Goal: Information Seeking & Learning: Find specific fact

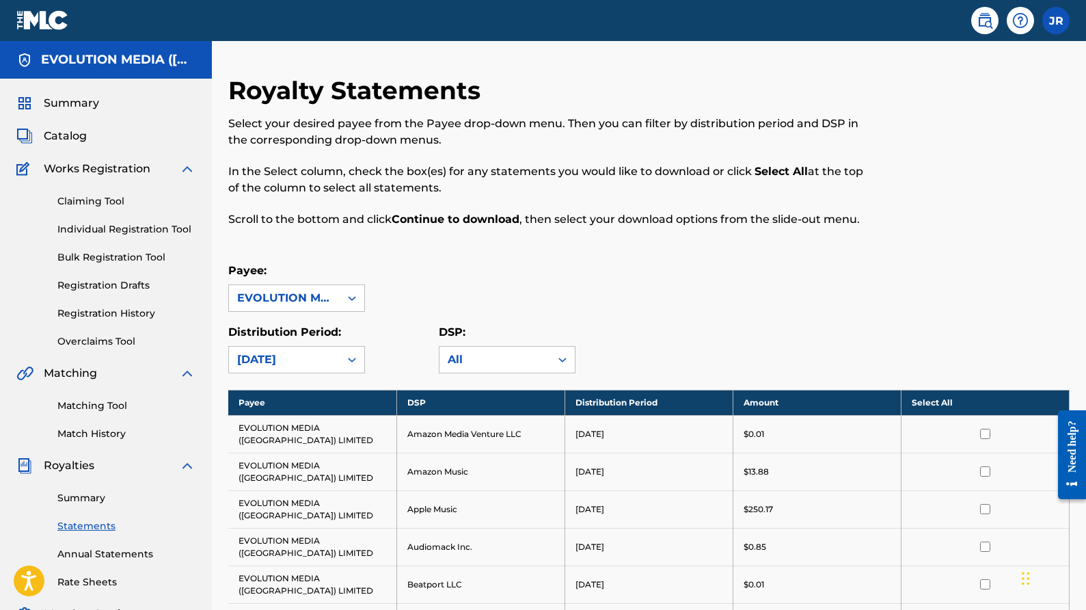
click at [55, 25] on img at bounding box center [42, 20] width 53 height 20
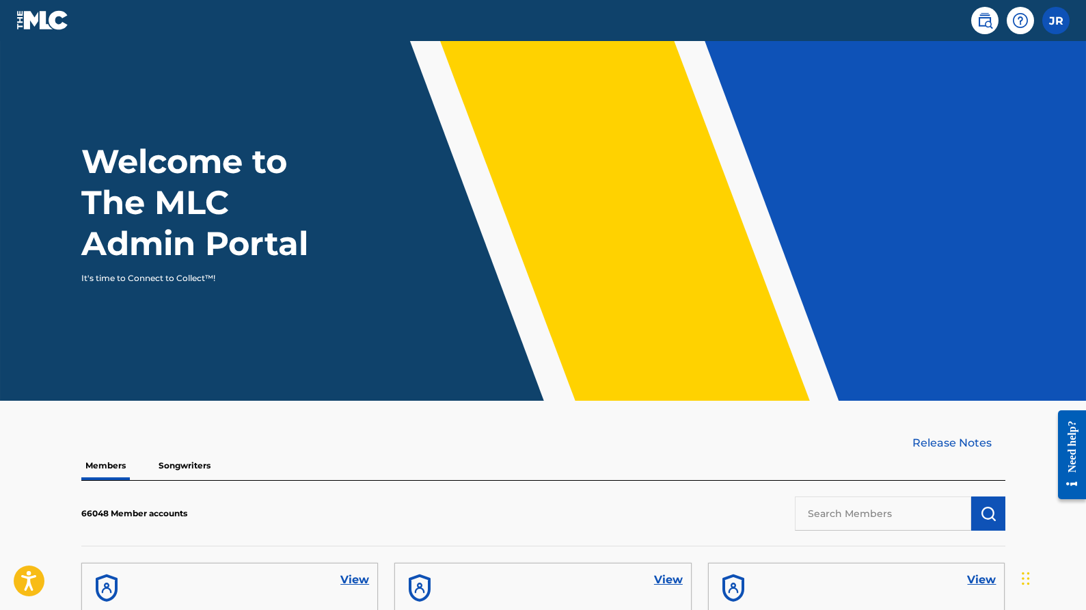
click at [884, 527] on input "text" at bounding box center [883, 513] width 176 height 34
paste input "P8412M"
type input "P"
type input "Lone iguana"
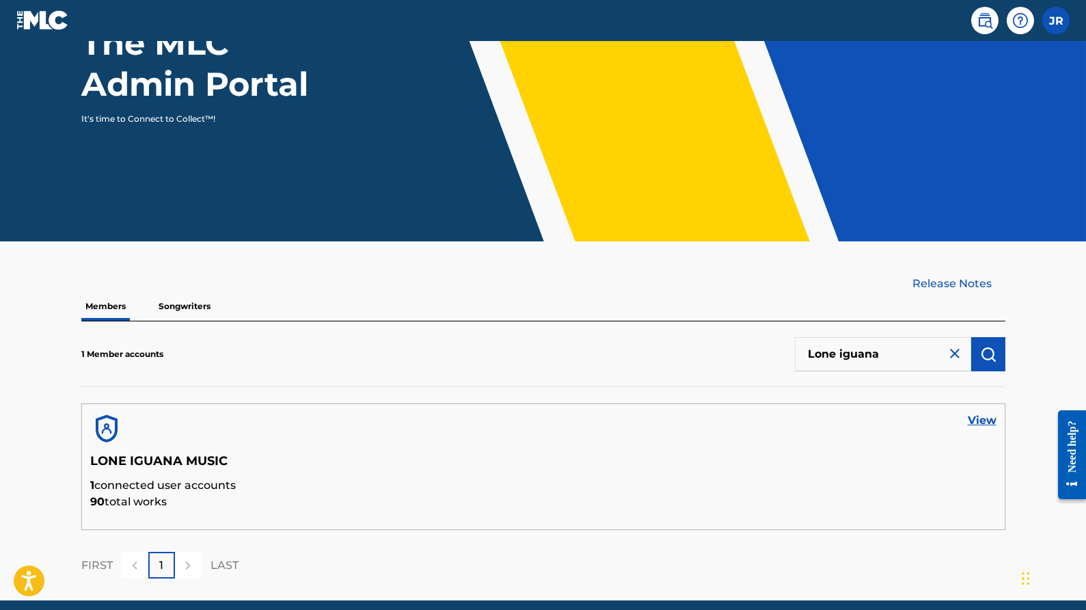
scroll to position [215, 0]
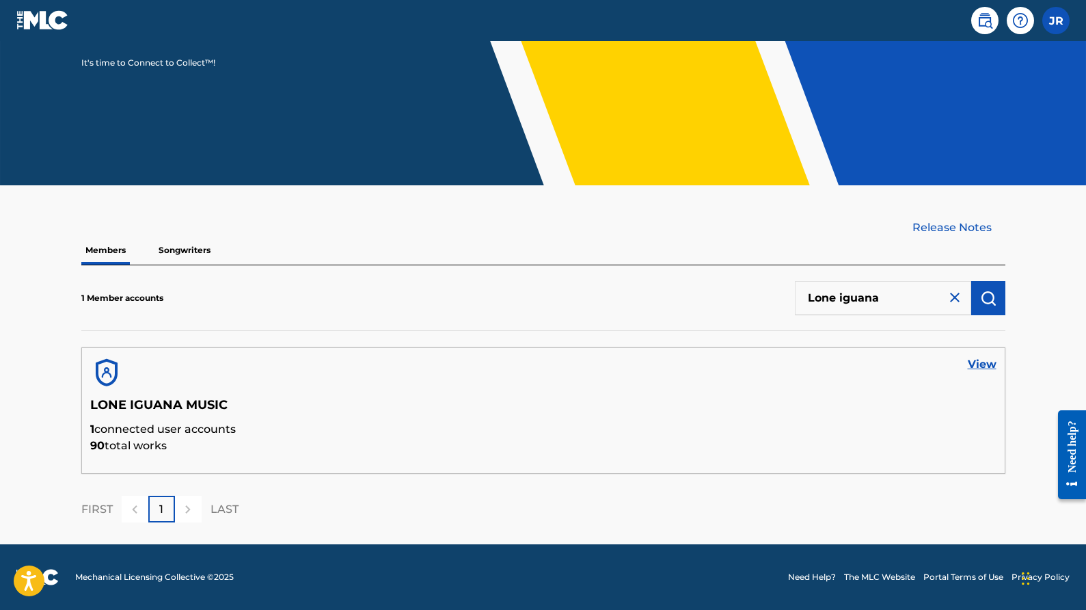
click at [981, 361] on link "View" at bounding box center [982, 364] width 29 height 16
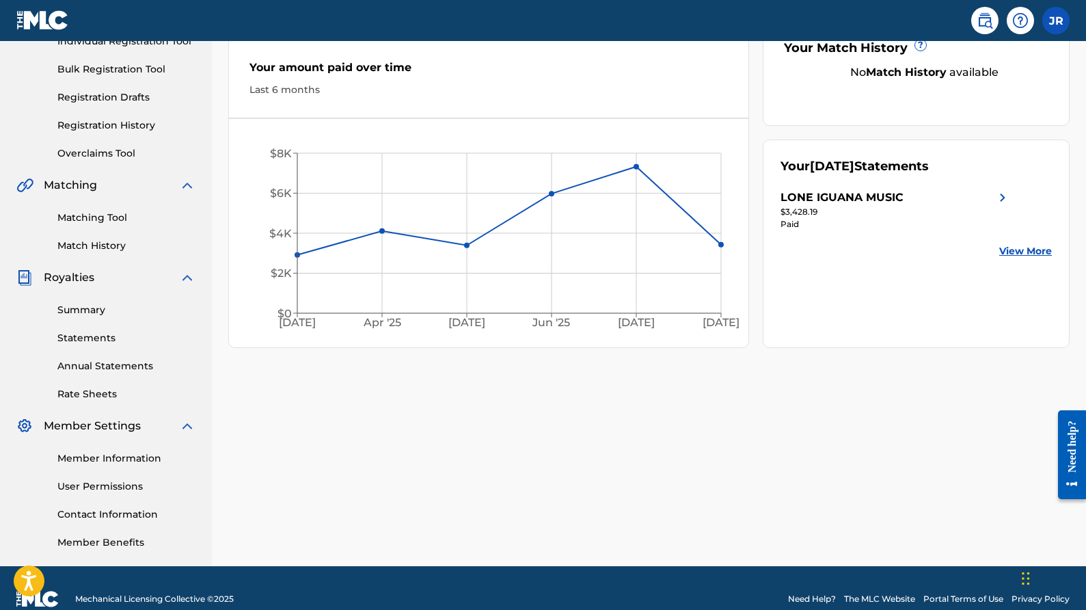
scroll to position [200, 0]
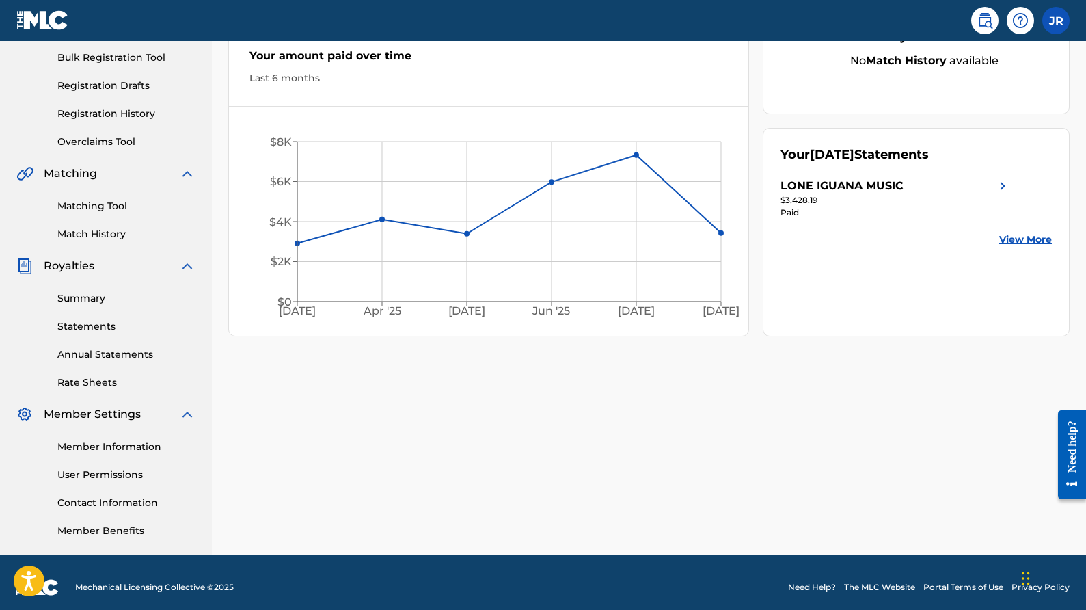
click at [98, 452] on link "Member Information" at bounding box center [126, 446] width 138 height 14
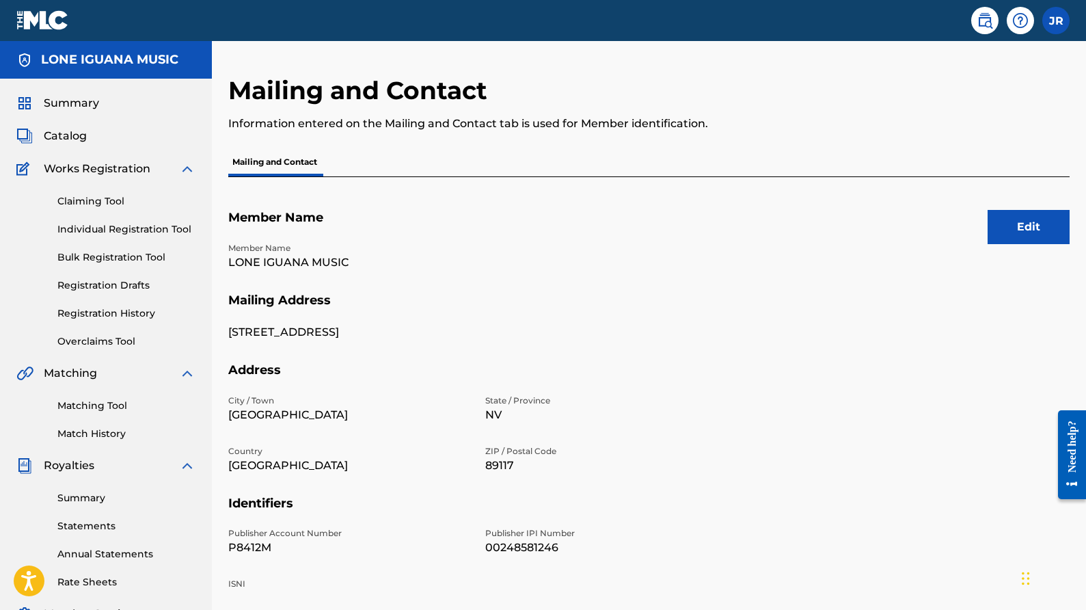
click at [63, 136] on span "Catalog" at bounding box center [65, 136] width 43 height 16
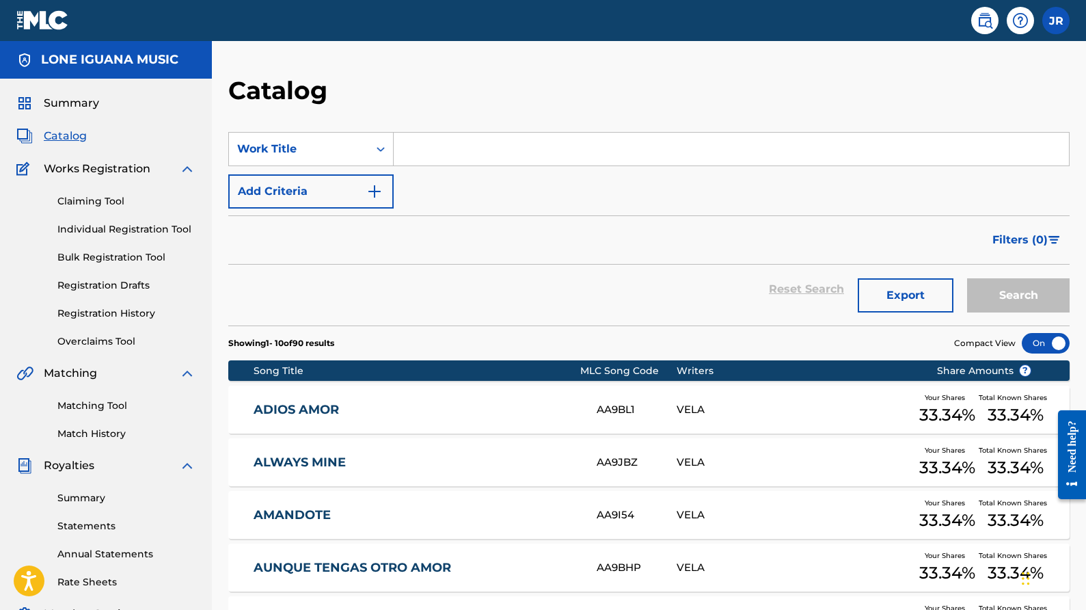
click at [446, 137] on input "Search Form" at bounding box center [731, 149] width 675 height 33
paste input "NO ME QUEDA MAS"
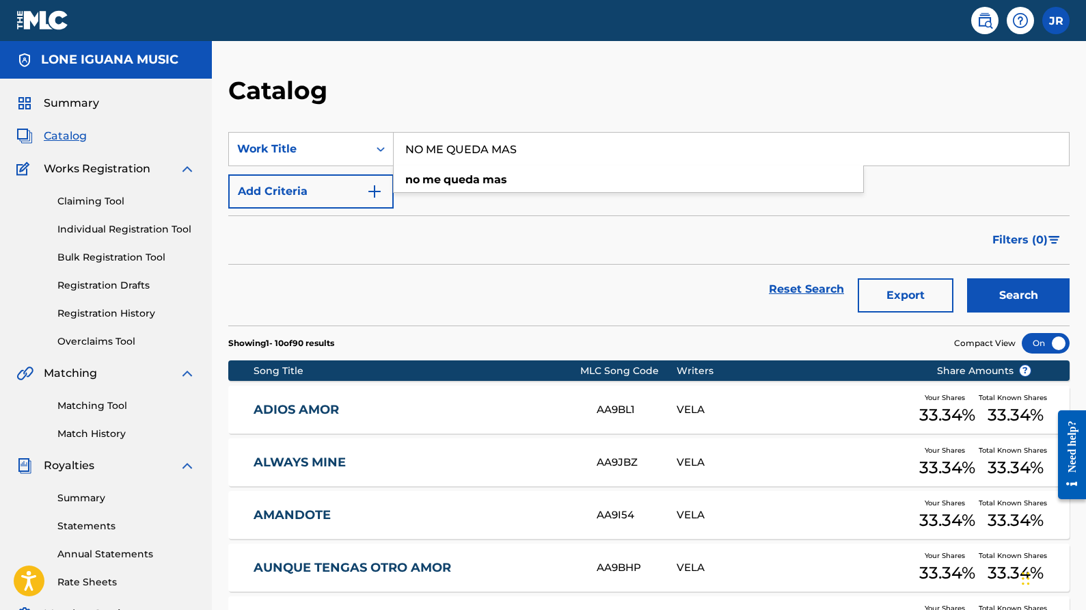
type input "NO ME QUEDA MAS"
click at [1051, 292] on button "Search" at bounding box center [1018, 295] width 103 height 34
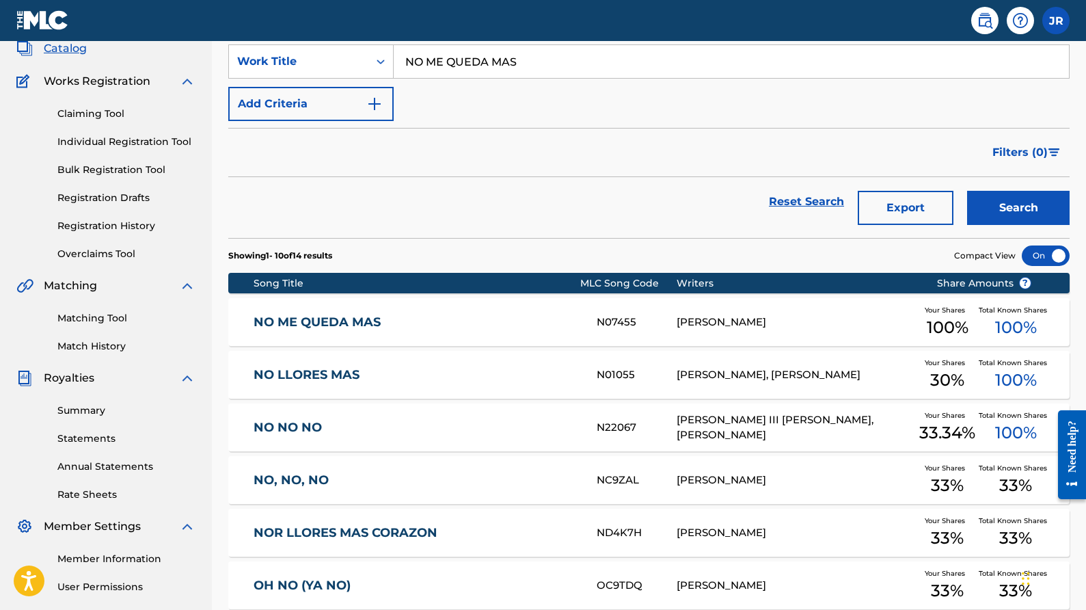
scroll to position [90, 0]
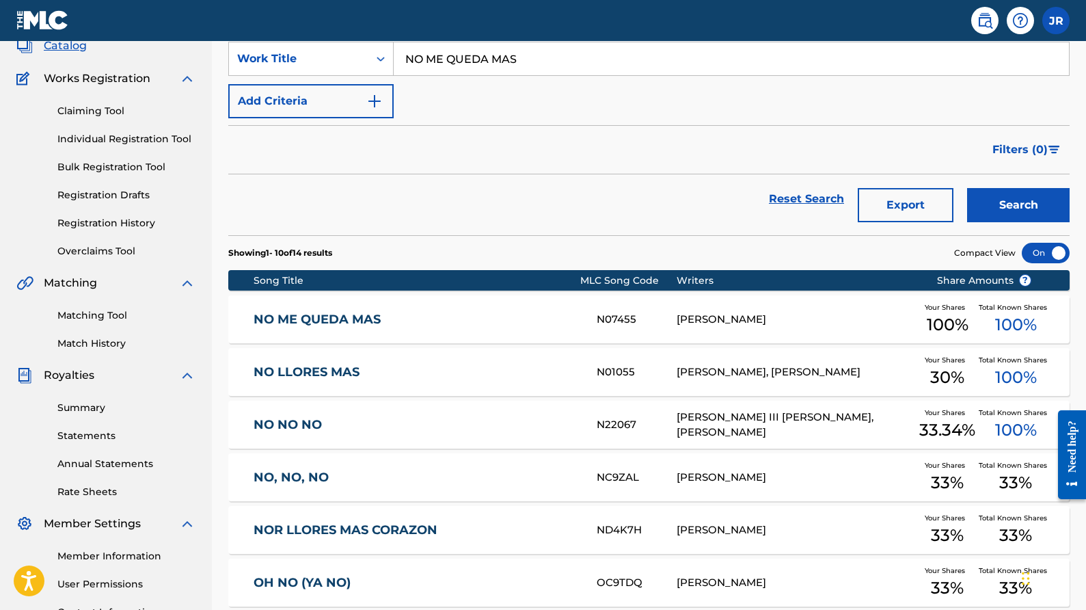
click at [706, 323] on div "[PERSON_NAME]" at bounding box center [797, 320] width 240 height 16
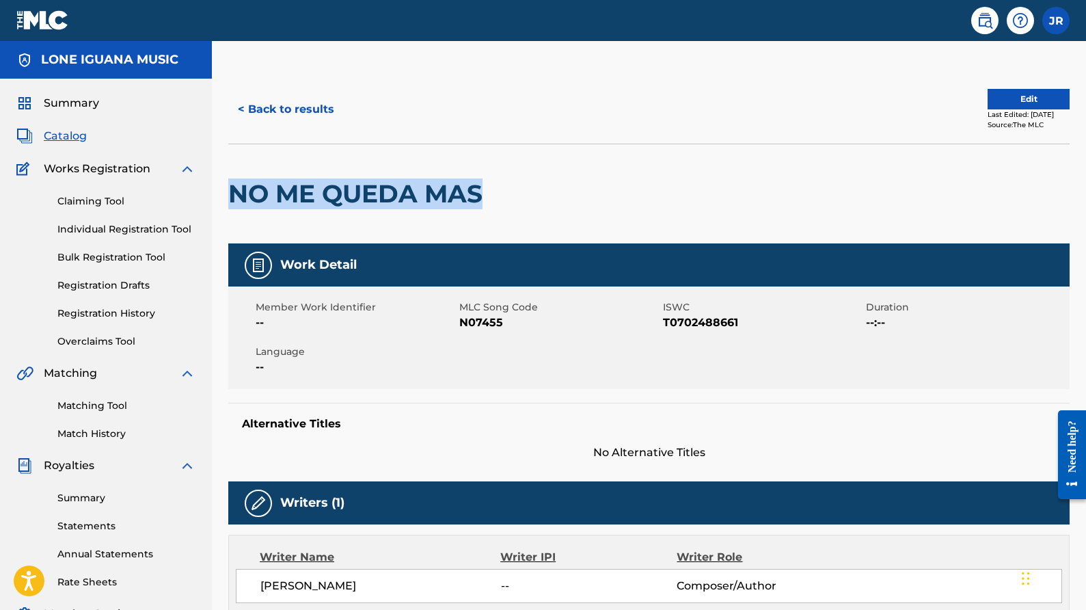
drag, startPoint x: 485, startPoint y: 193, endPoint x: 234, endPoint y: 206, distance: 251.1
click at [234, 206] on h2 "NO ME QUEDA MAS" at bounding box center [358, 193] width 261 height 31
copy h2 "NO ME QUEDA MAS"
click at [982, 26] on img at bounding box center [985, 20] width 16 height 16
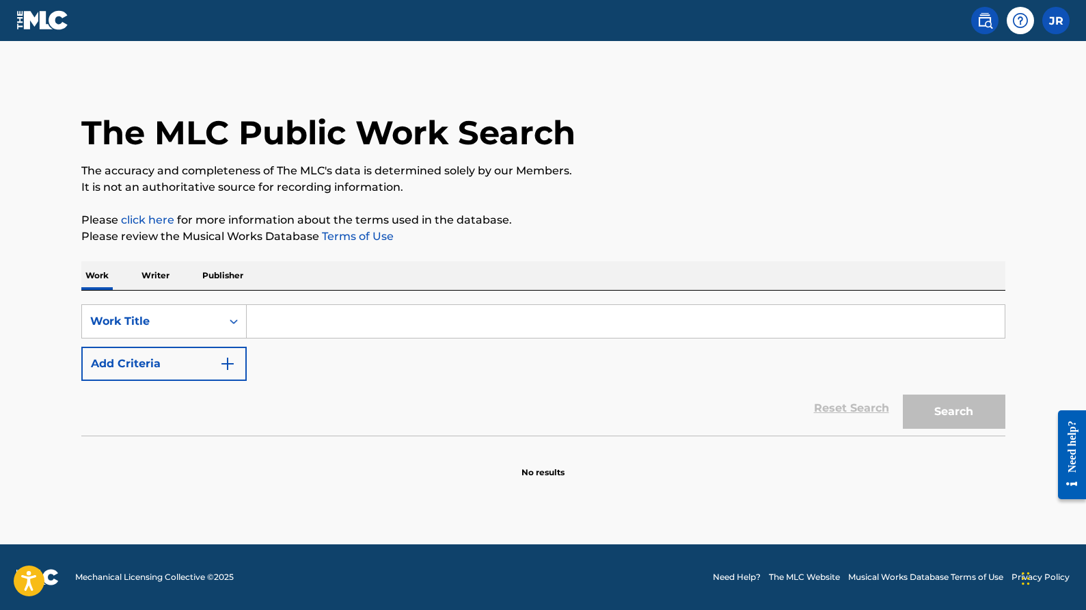
click at [429, 325] on input "Search Form" at bounding box center [626, 321] width 758 height 33
paste input "NO ME QUEDA MAS"
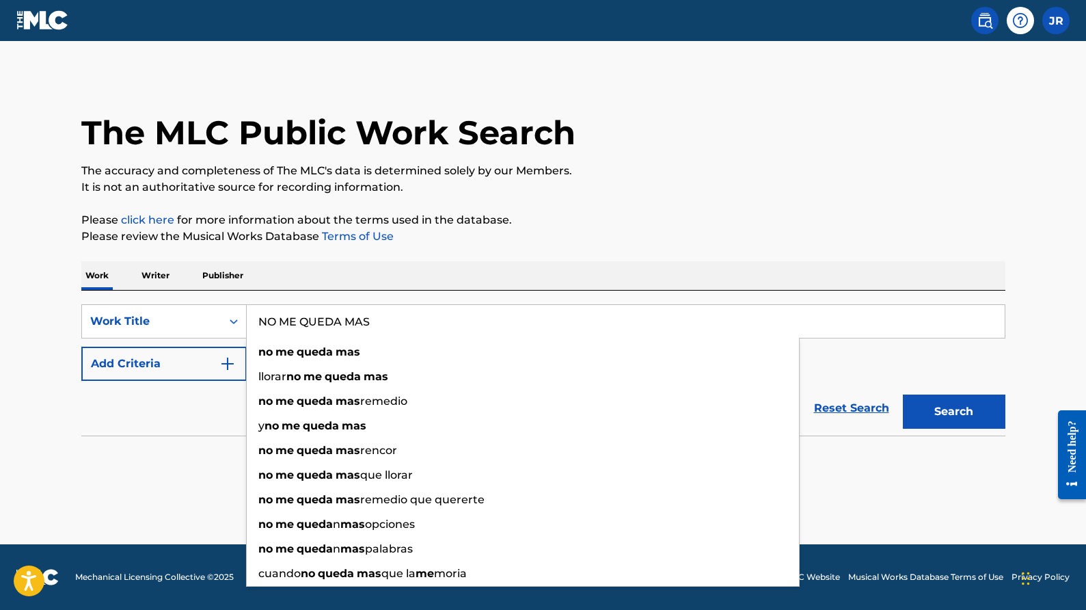
type input "NO ME QUEDA MAS"
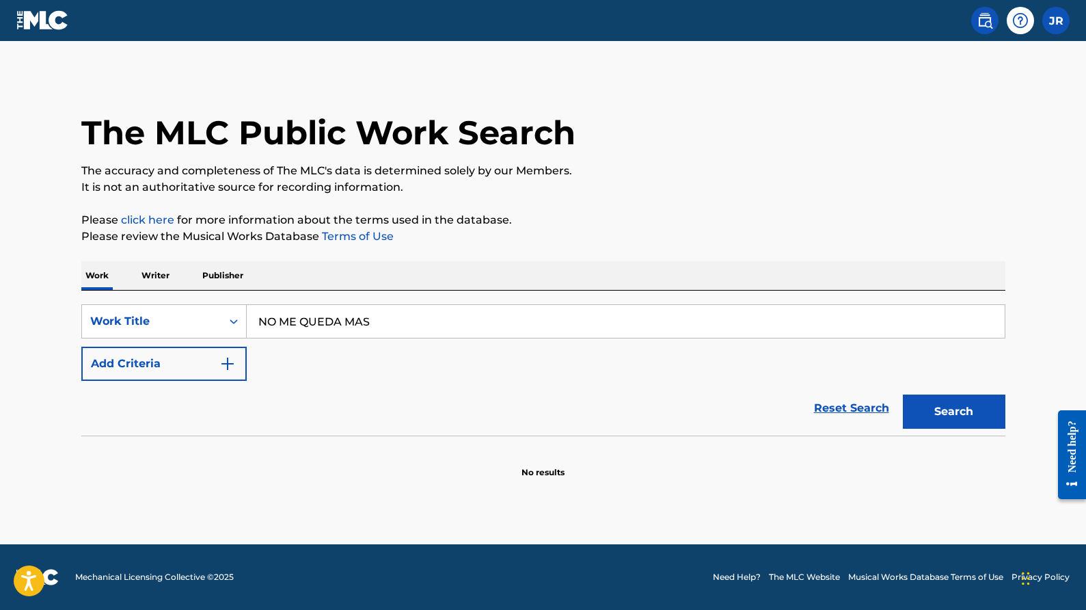
click at [593, 206] on div "The MLC Public Work Search The accuracy and completeness of The MLC's data is d…" at bounding box center [543, 276] width 957 height 403
click at [979, 409] on button "Search" at bounding box center [954, 411] width 103 height 34
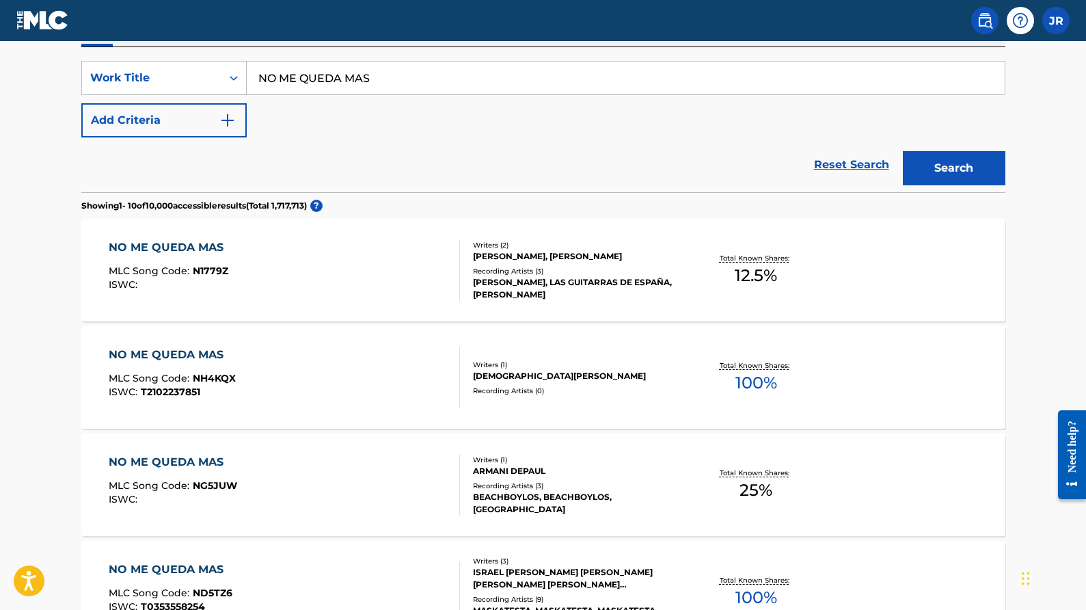
scroll to position [250, 0]
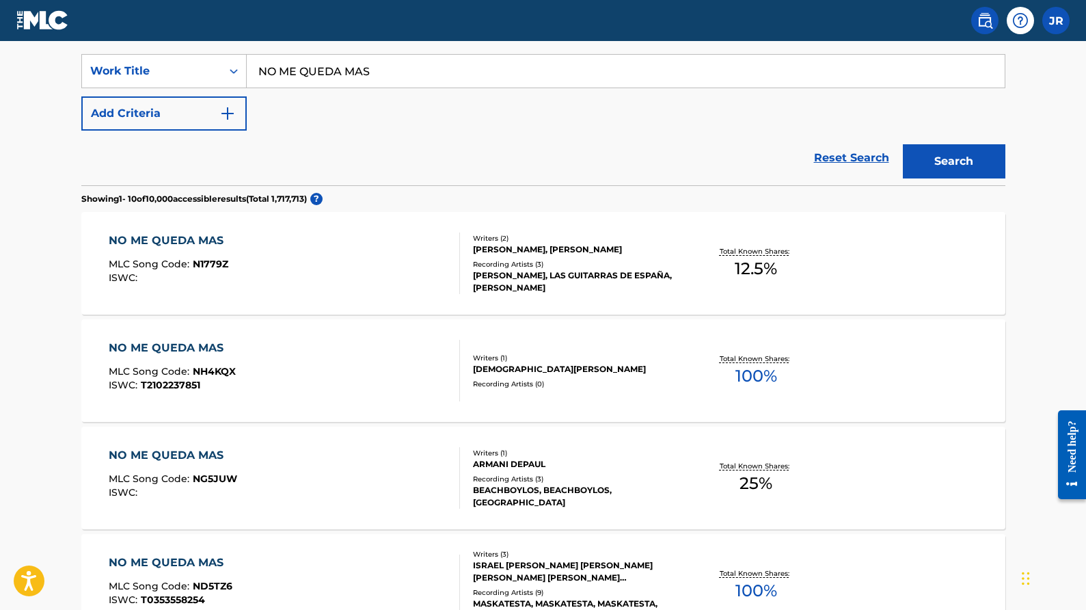
click at [573, 256] on div "[PERSON_NAME], [PERSON_NAME]" at bounding box center [576, 249] width 206 height 12
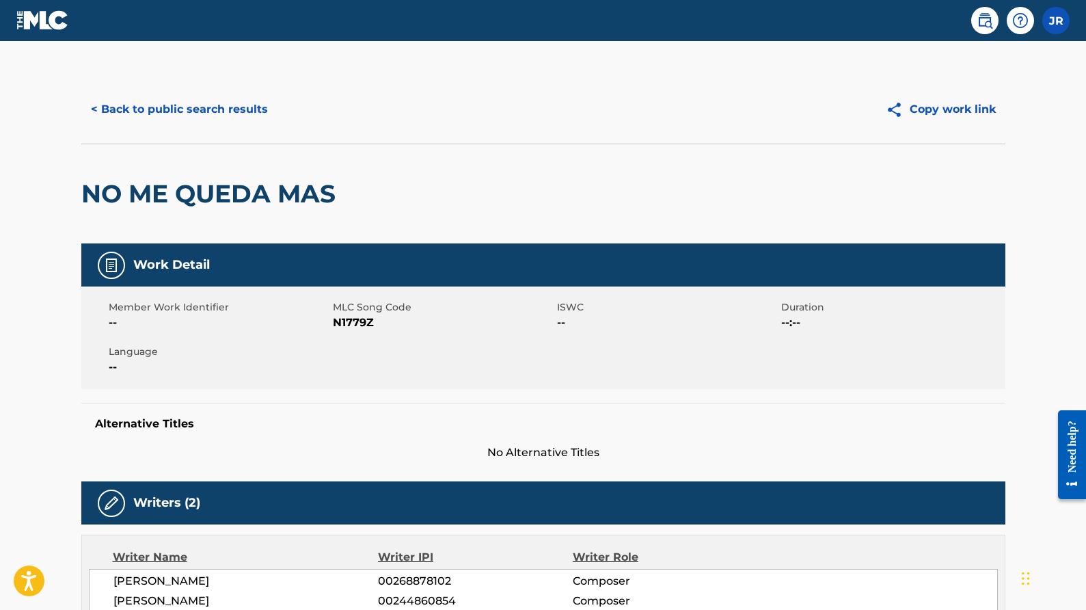
click at [186, 109] on button "< Back to public search results" at bounding box center [179, 109] width 196 height 34
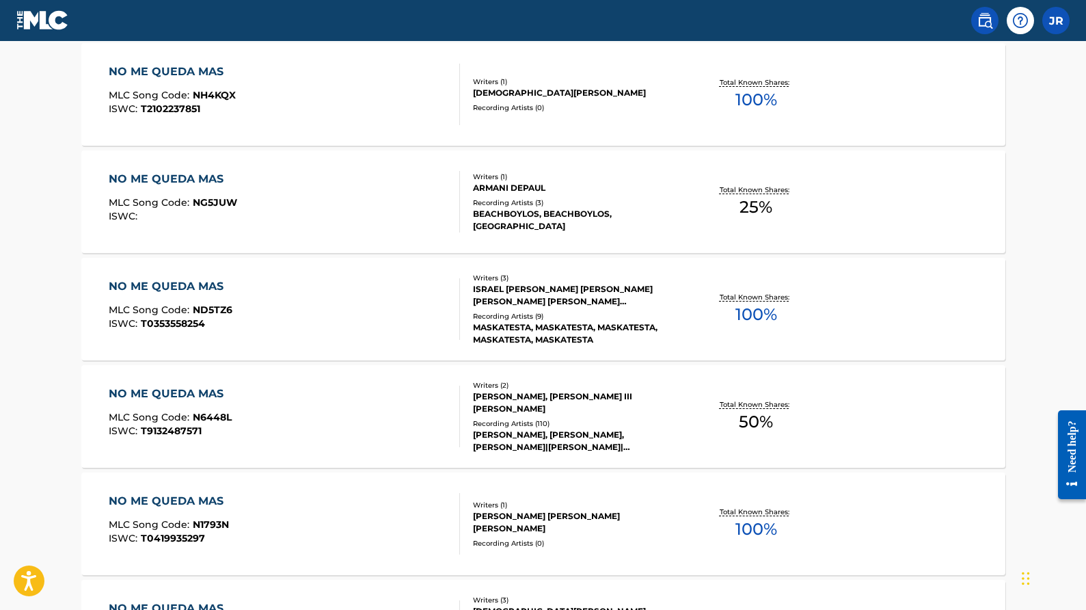
scroll to position [527, 0]
click at [580, 428] on div "[PERSON_NAME], [PERSON_NAME], [PERSON_NAME]|[PERSON_NAME]|[PERSON_NAME], [PERSO…" at bounding box center [576, 440] width 206 height 25
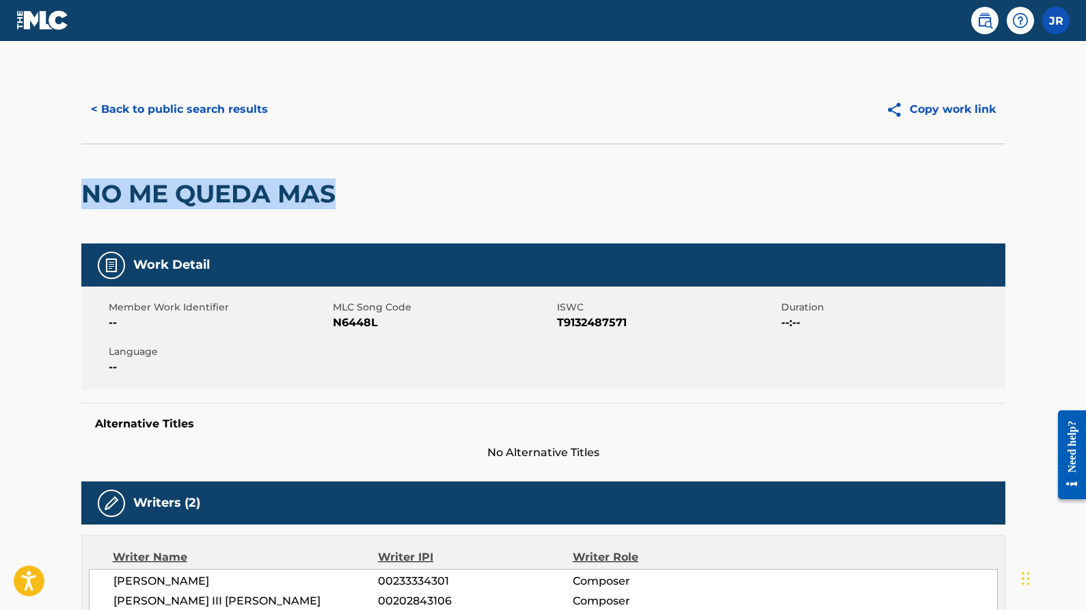
drag, startPoint x: 84, startPoint y: 195, endPoint x: 336, endPoint y: 195, distance: 252.2
click at [336, 195] on h2 "NO ME QUEDA MAS" at bounding box center [211, 193] width 261 height 31
copy h2 "NO ME QUEDA MAS"
click at [556, 148] on div "NO ME QUEDA MAS" at bounding box center [543, 194] width 924 height 100
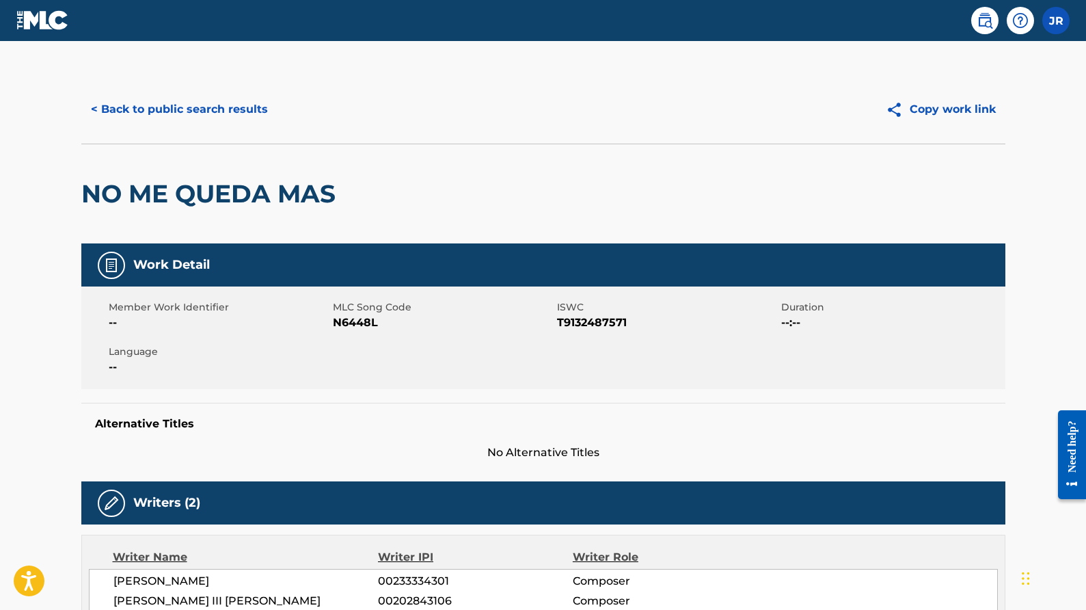
click at [203, 98] on button "< Back to public search results" at bounding box center [179, 109] width 196 height 34
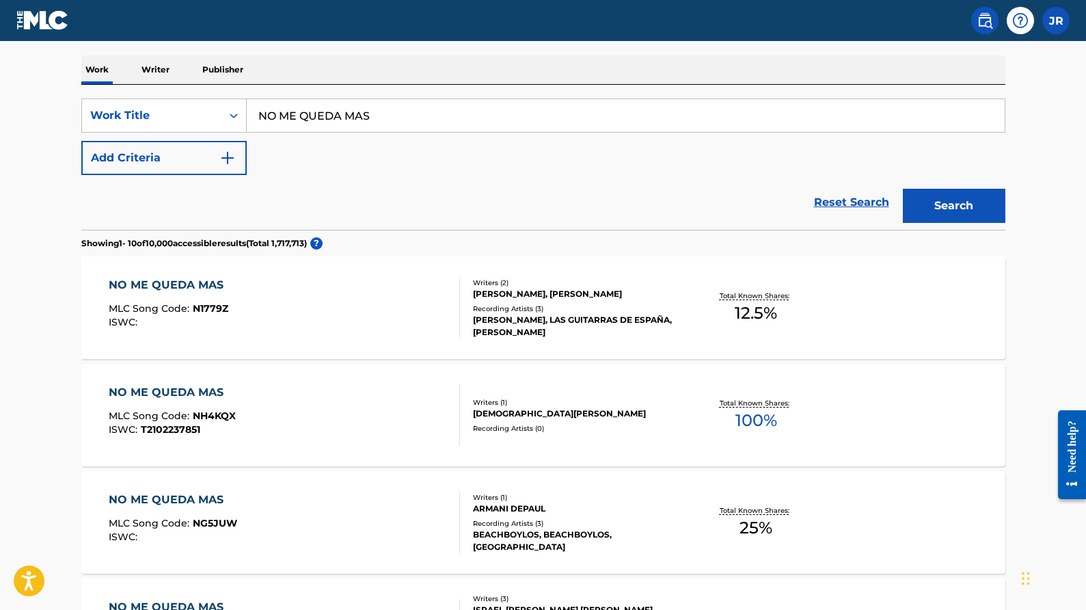
scroll to position [206, 0]
click at [557, 313] on div "Recording Artists ( 3 )" at bounding box center [576, 308] width 206 height 10
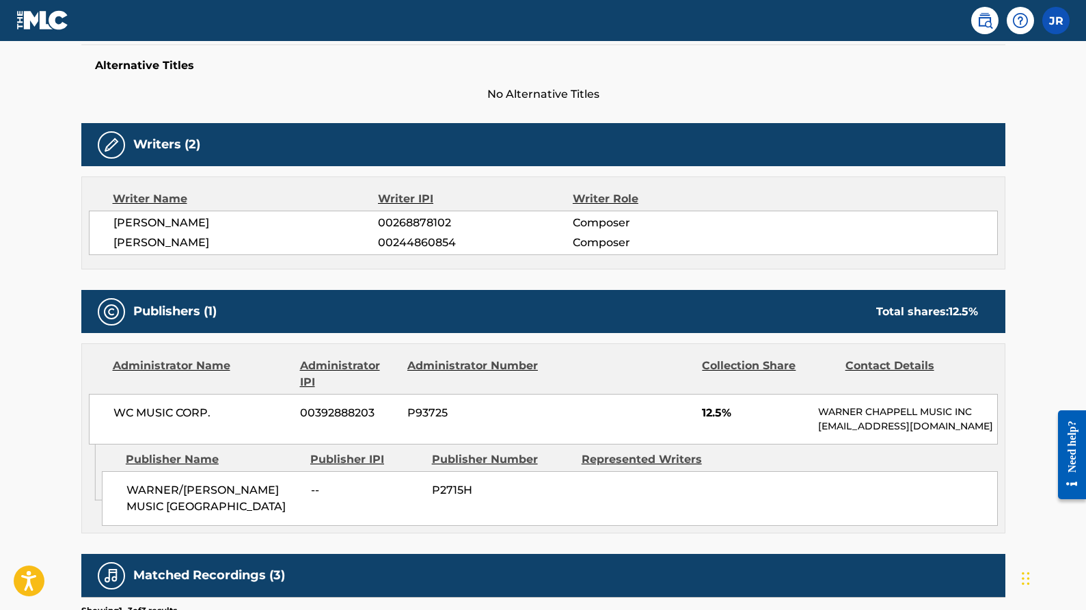
scroll to position [362, 0]
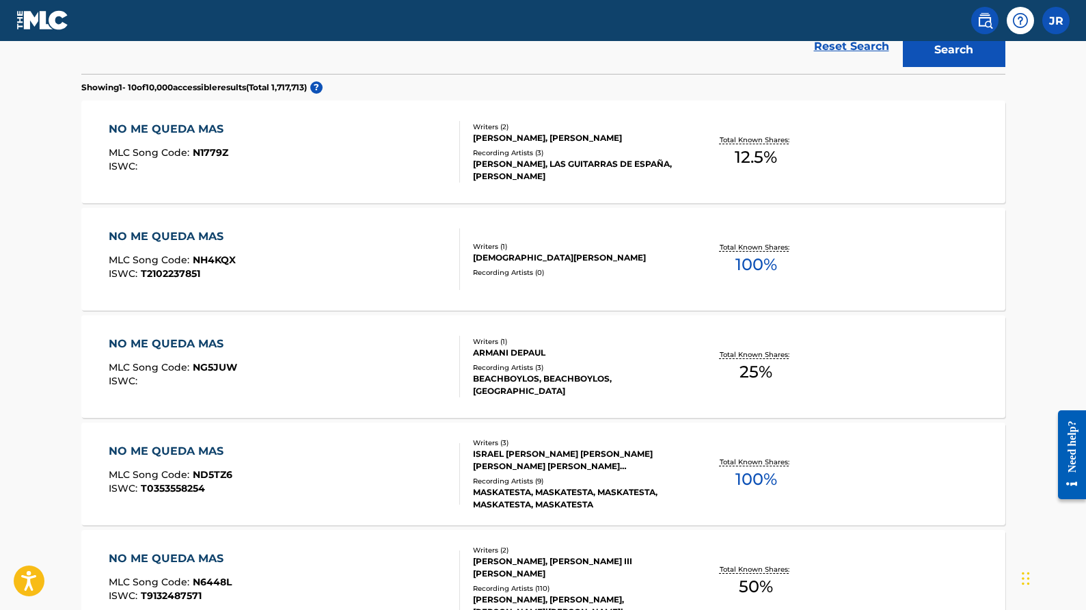
scroll to position [206, 0]
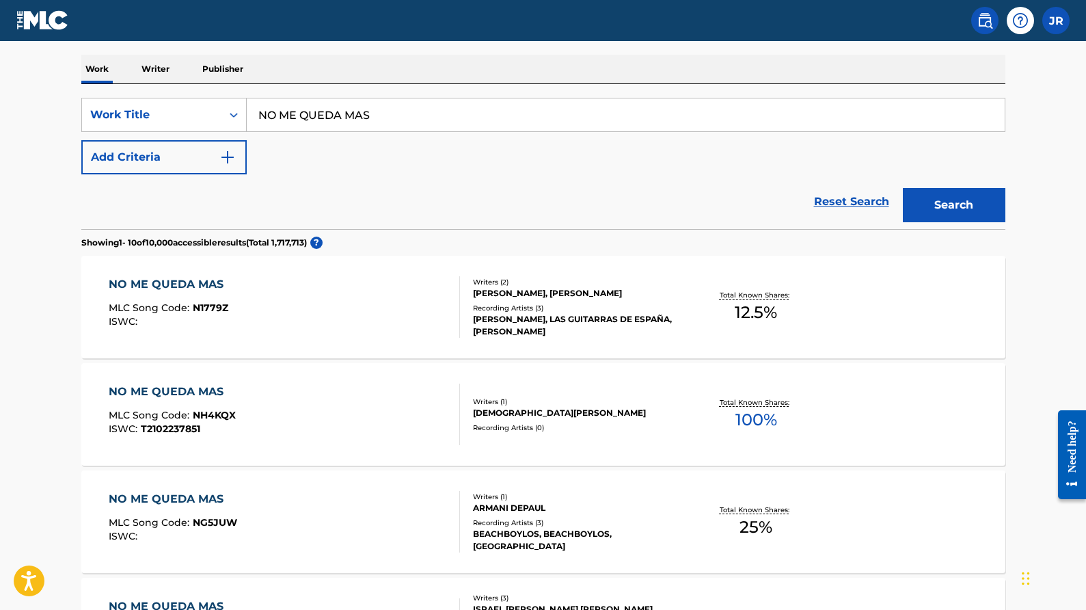
click at [618, 429] on div "Recording Artists ( 0 )" at bounding box center [576, 427] width 206 height 10
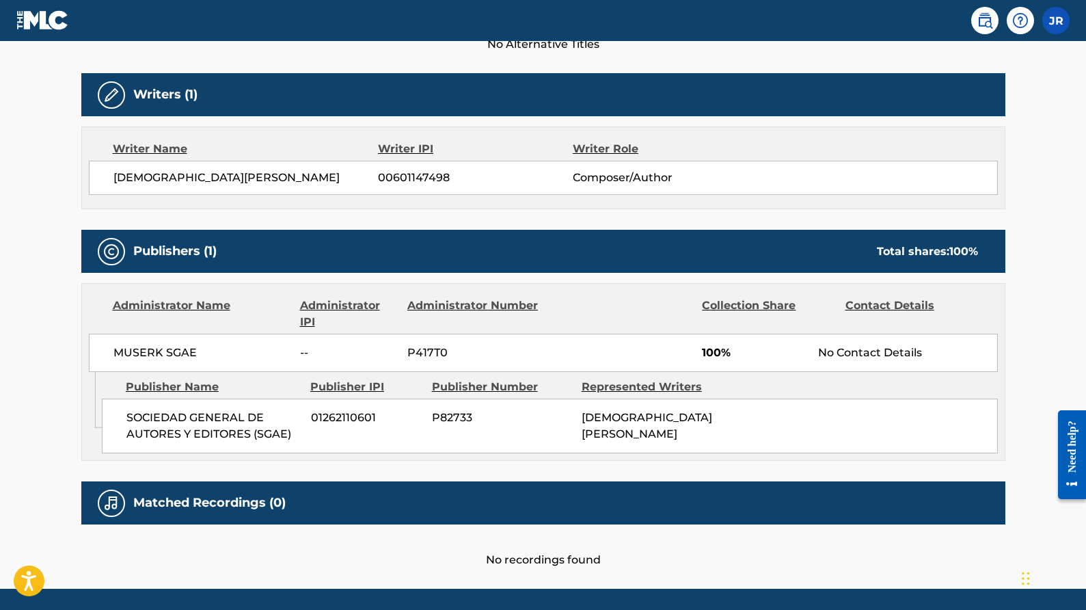
scroll to position [452, 0]
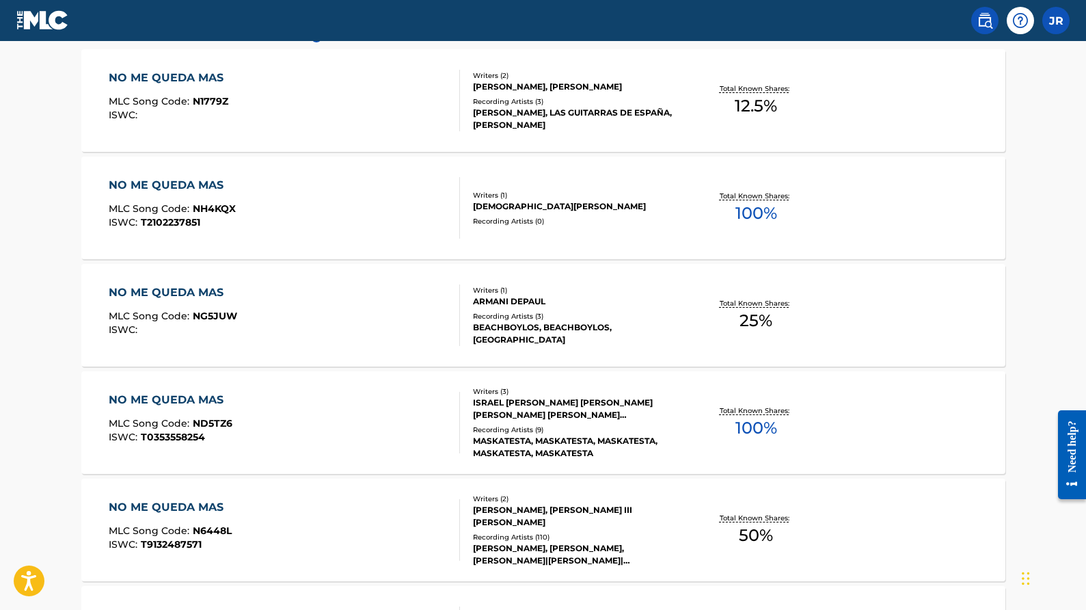
scroll to position [435, 0]
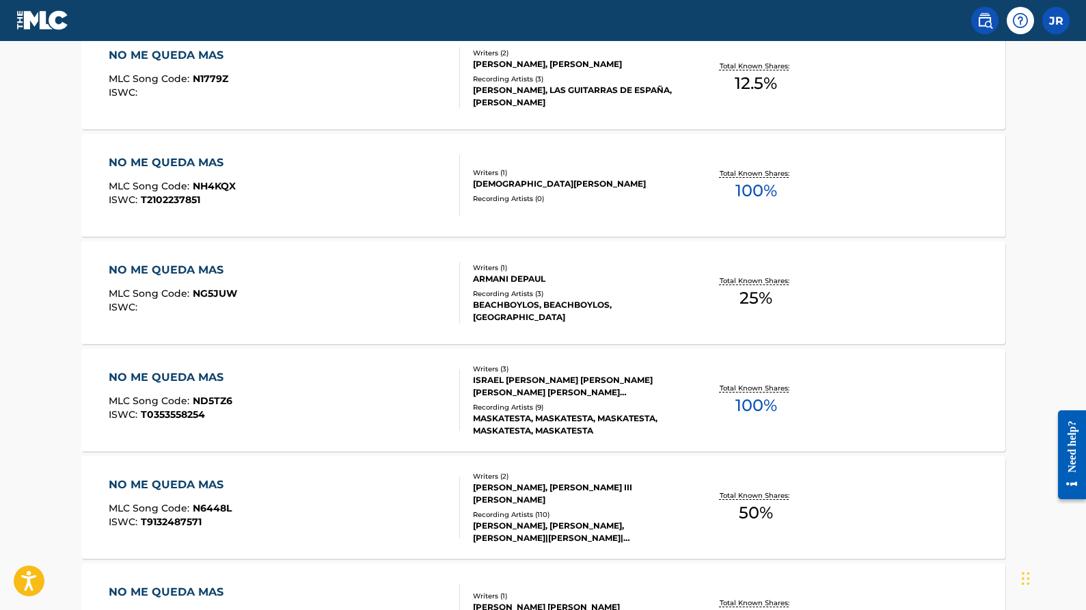
click at [550, 288] on div "Recording Artists ( 3 )" at bounding box center [576, 293] width 206 height 10
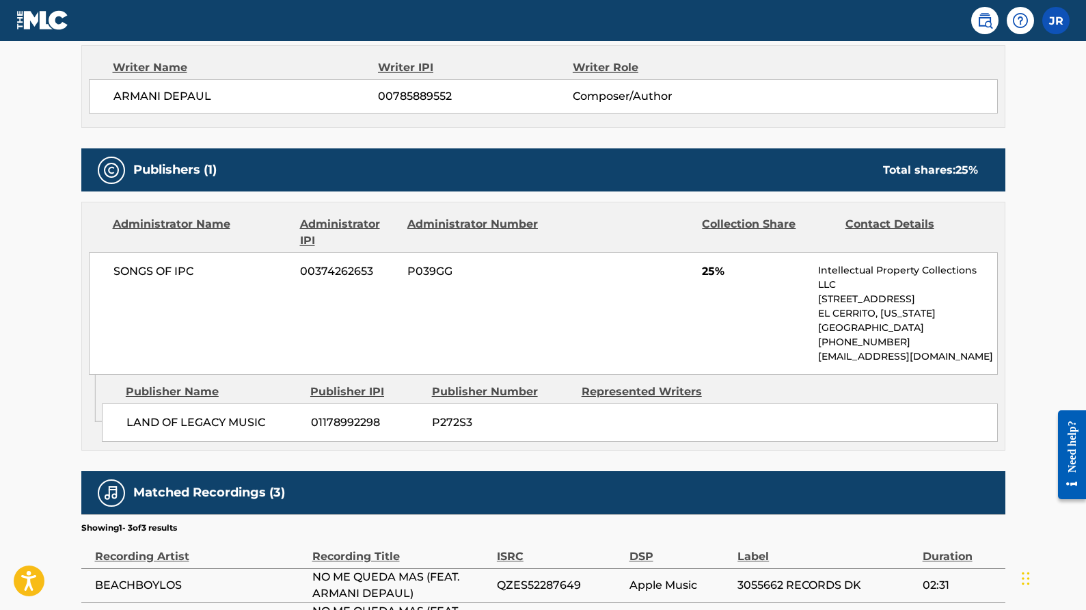
scroll to position [534, 0]
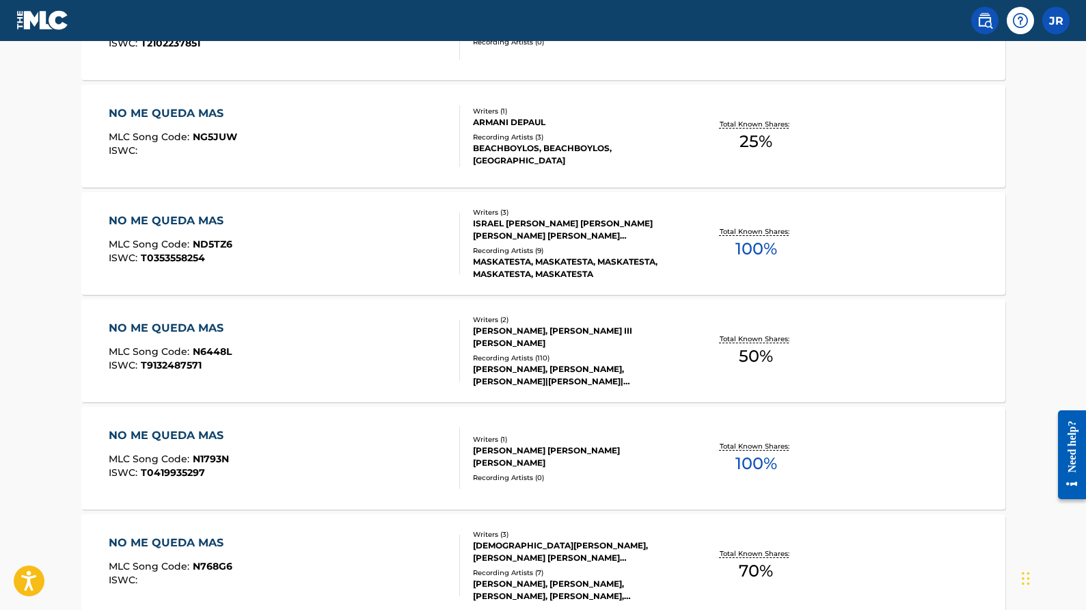
scroll to position [594, 0]
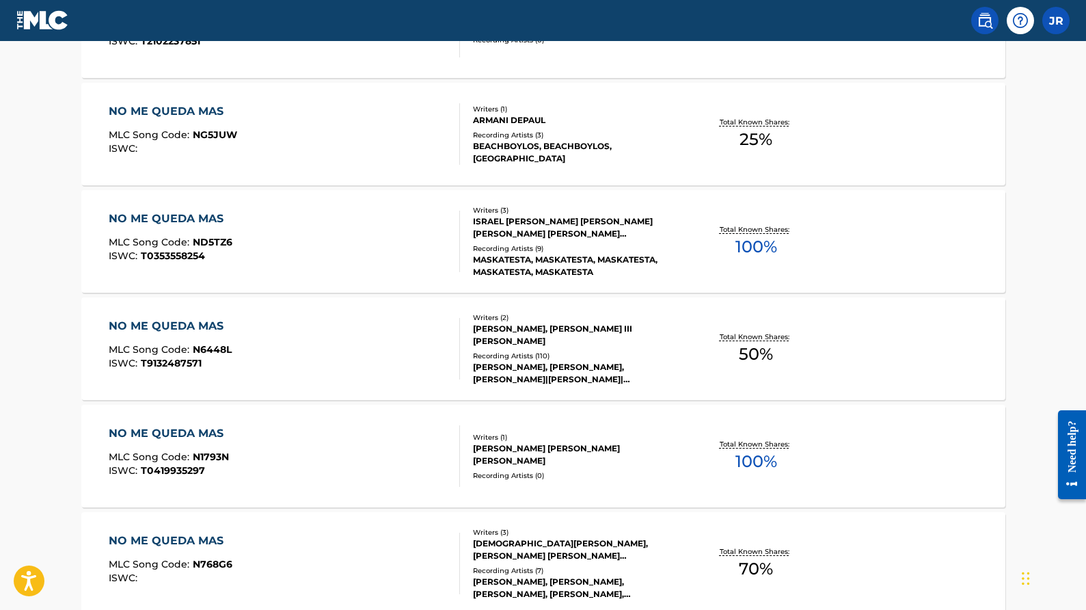
click at [552, 361] on div "[PERSON_NAME], [PERSON_NAME], [PERSON_NAME]|[PERSON_NAME]|[PERSON_NAME], [PERSO…" at bounding box center [576, 373] width 206 height 25
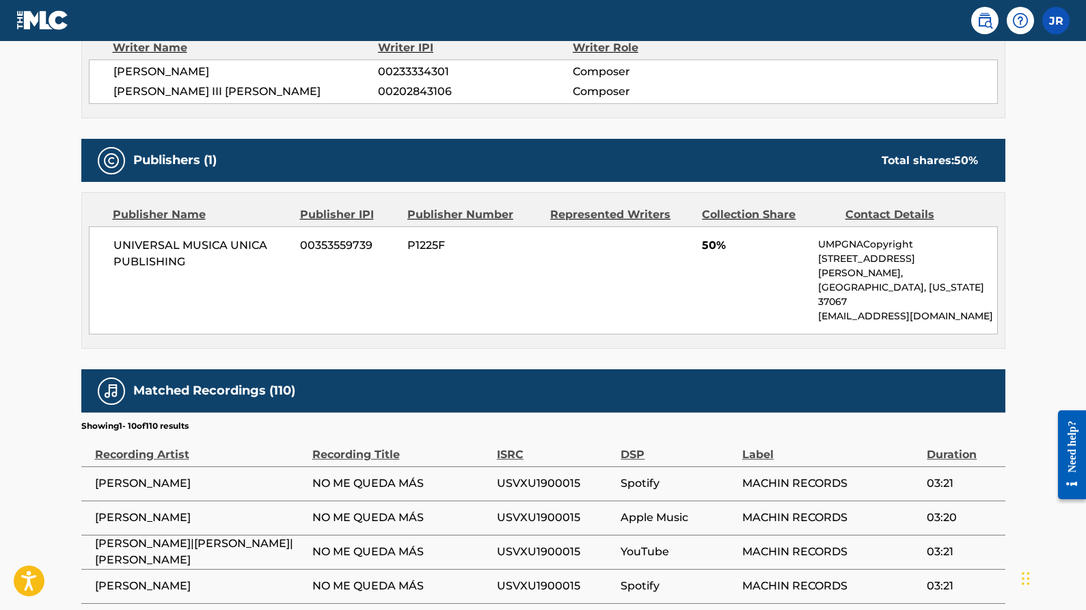
scroll to position [558, 0]
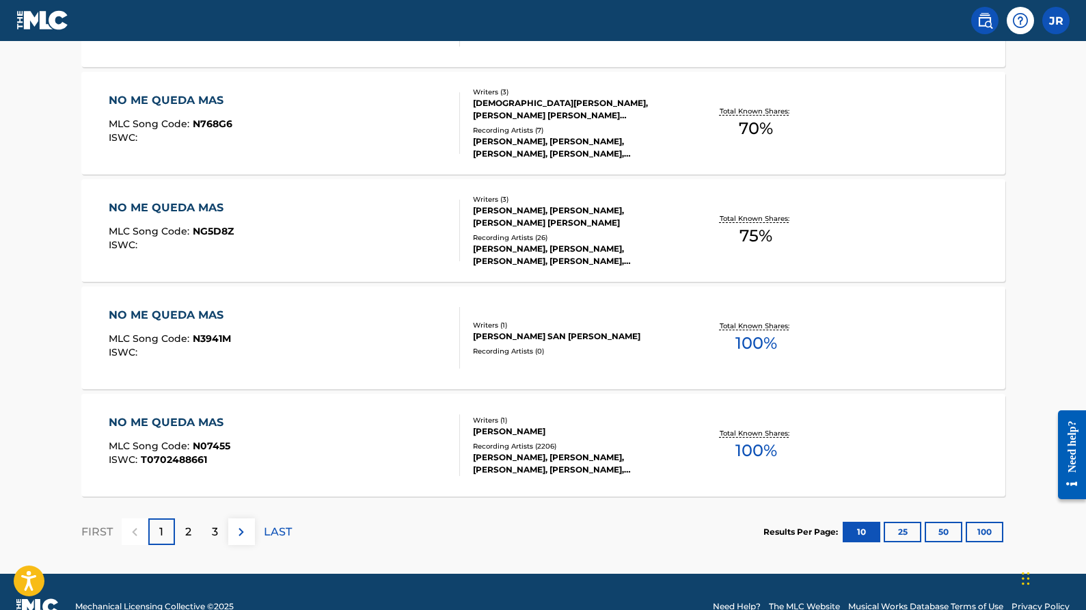
scroll to position [1038, 0]
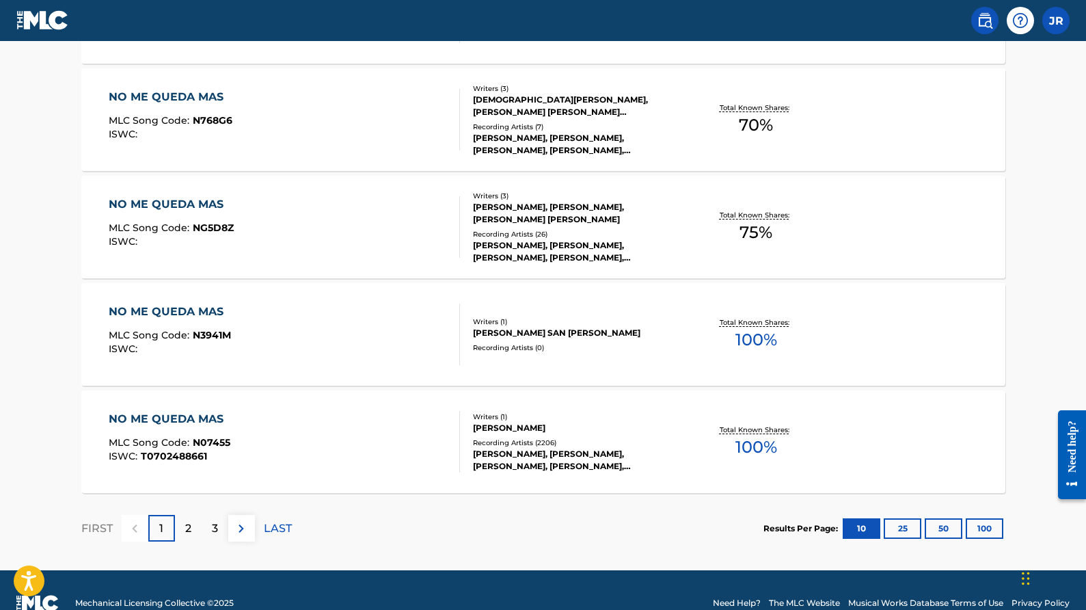
click at [574, 461] on div "[PERSON_NAME], [PERSON_NAME], [PERSON_NAME], [PERSON_NAME], [PERSON_NAME], [PER…" at bounding box center [576, 460] width 206 height 25
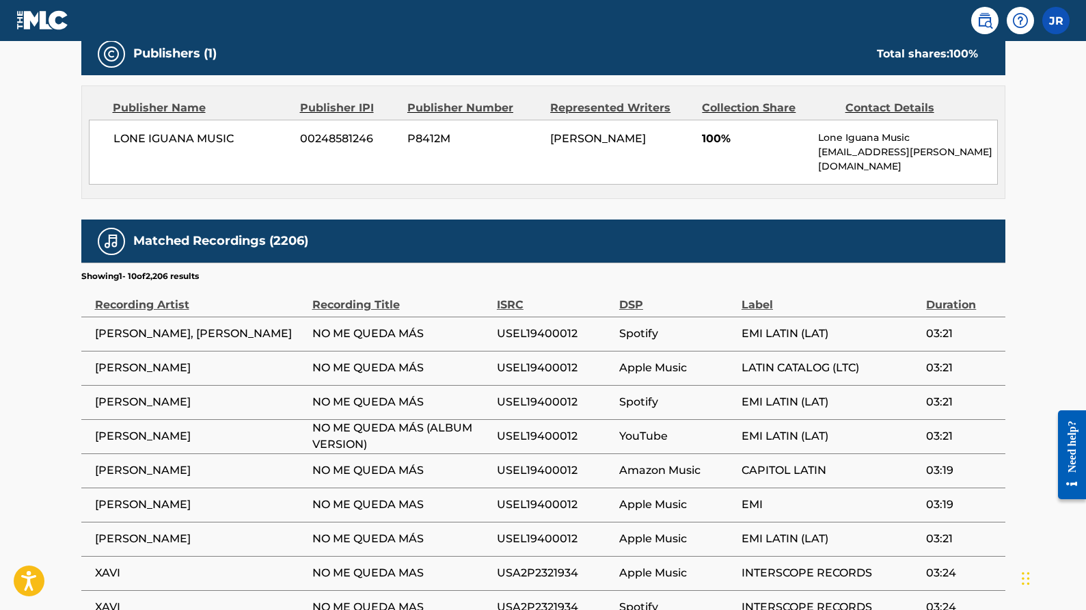
scroll to position [649, 0]
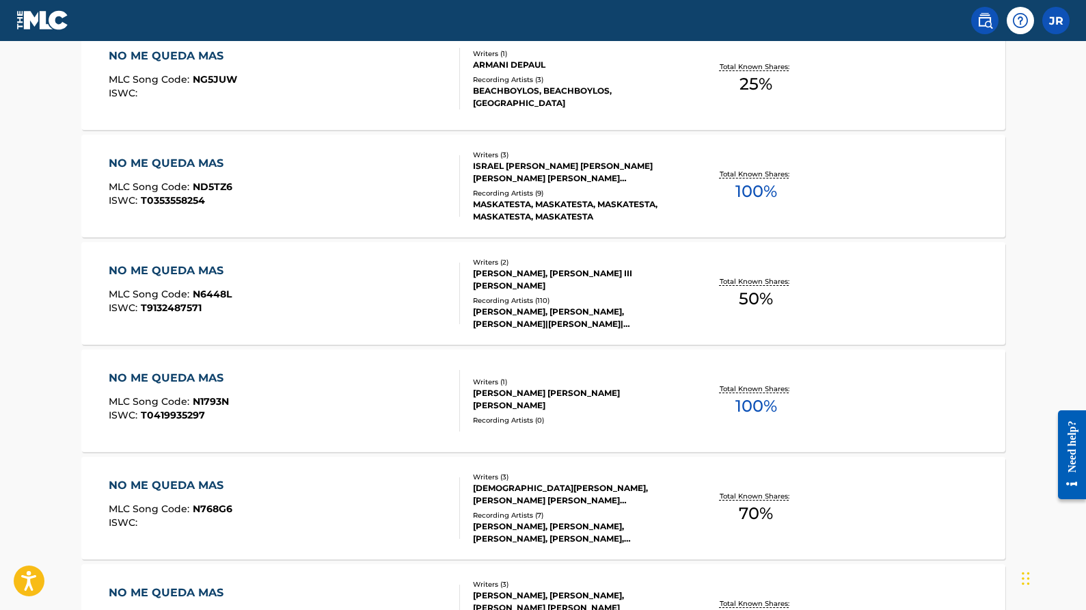
scroll to position [1063, 0]
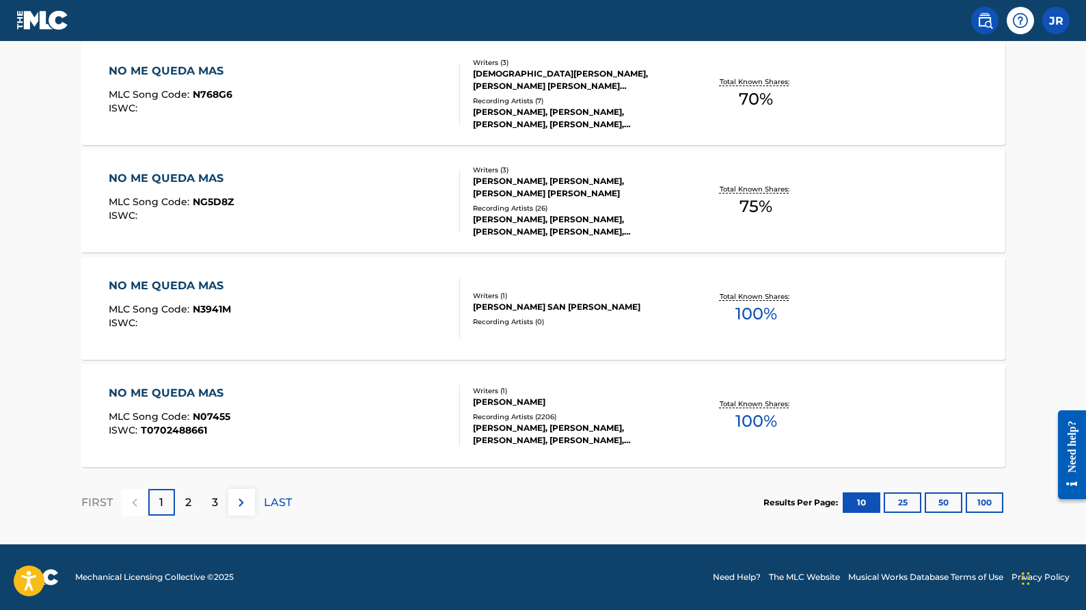
click at [191, 503] on p "2" at bounding box center [188, 502] width 6 height 16
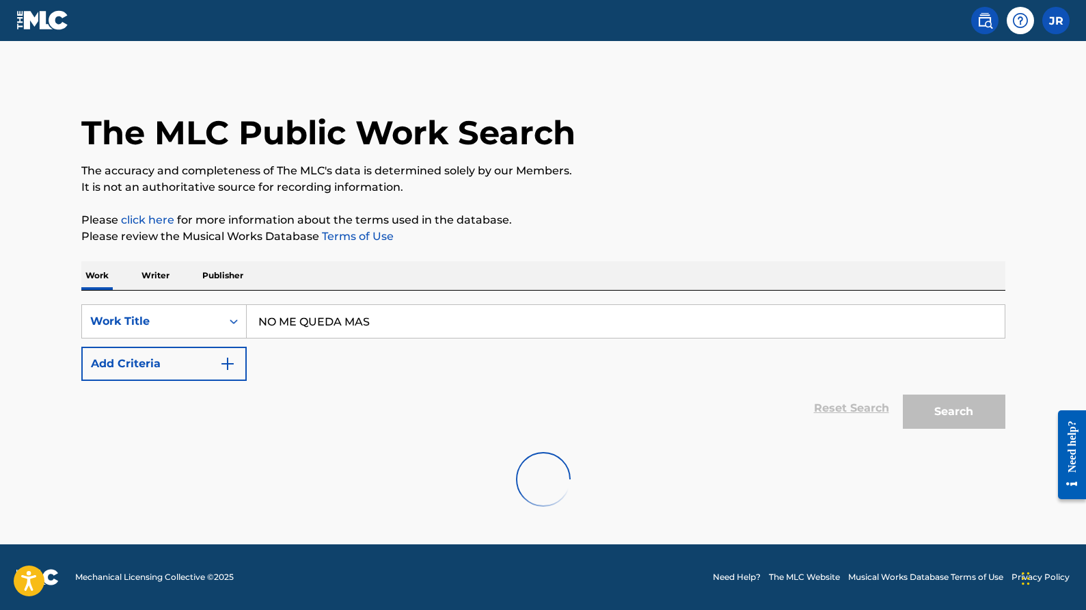
scroll to position [0, 0]
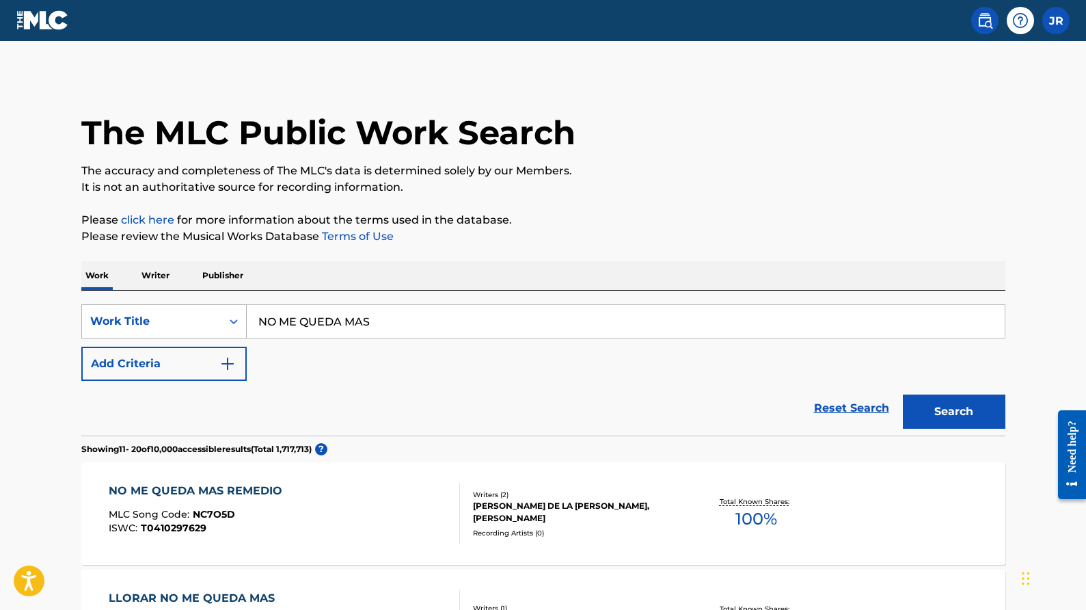
click at [238, 324] on icon "Search Form" at bounding box center [234, 321] width 14 height 14
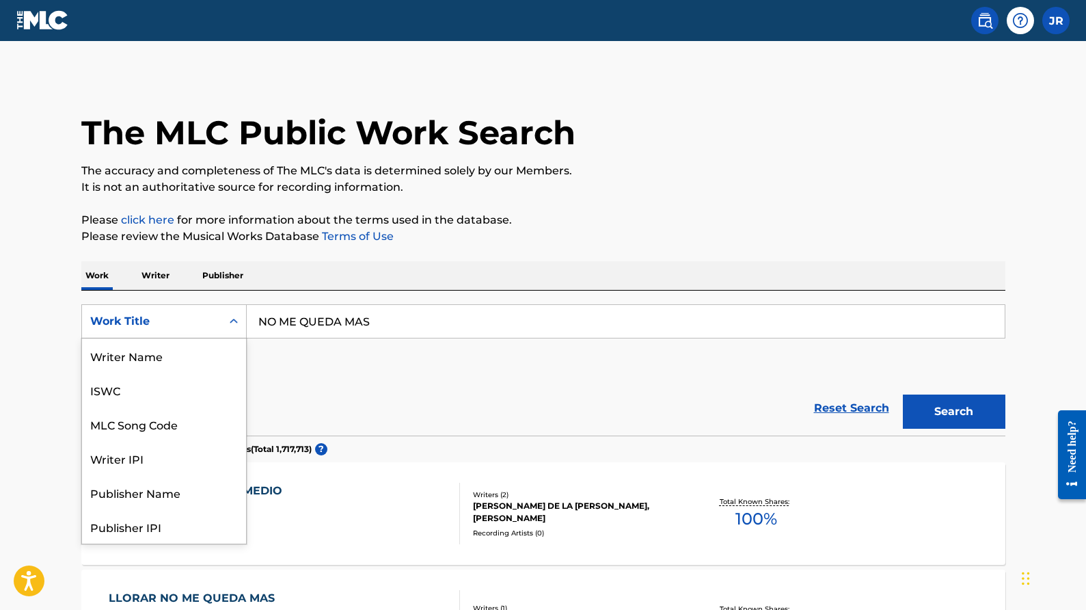
scroll to position [68, 0]
click at [218, 353] on div "MLC Song Code" at bounding box center [164, 355] width 164 height 34
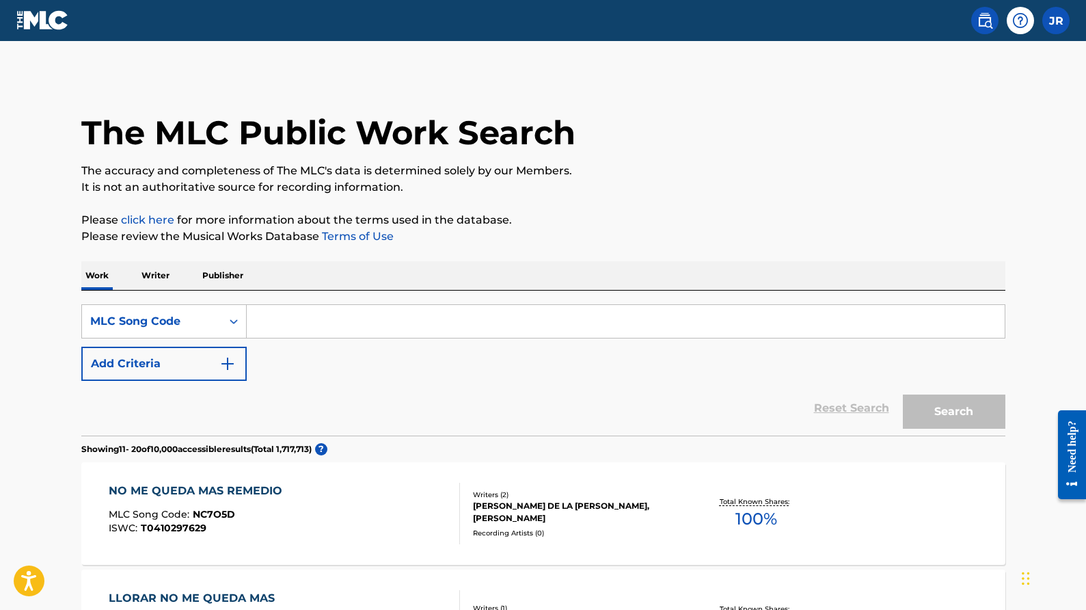
click at [284, 327] on input "Search Form" at bounding box center [626, 321] width 758 height 33
paste input "D2919B"
type input "D2919B"
click at [960, 411] on button "Search" at bounding box center [954, 411] width 103 height 34
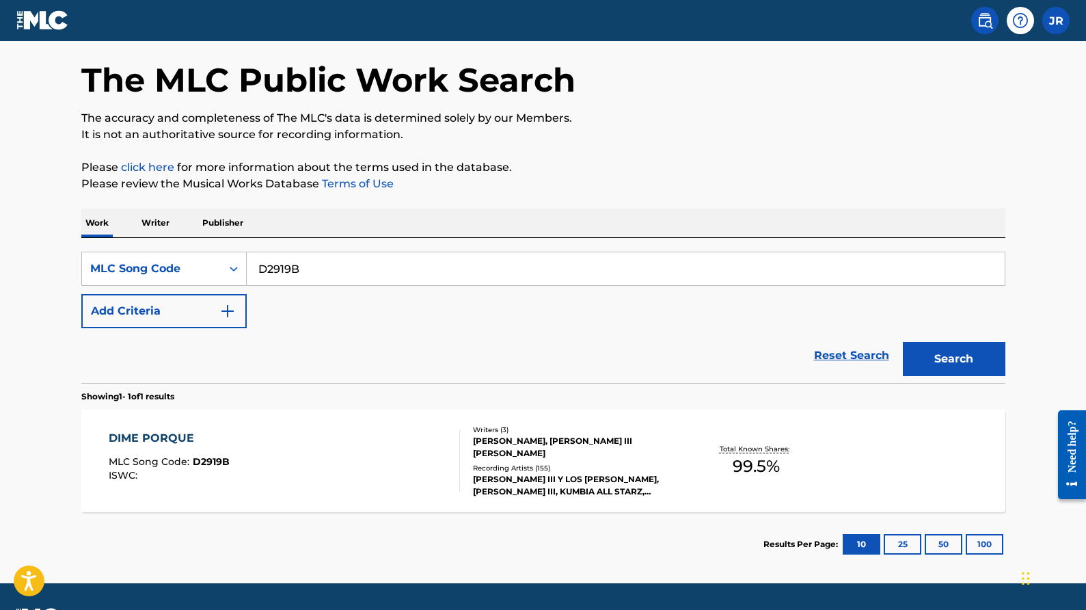
scroll to position [92, 0]
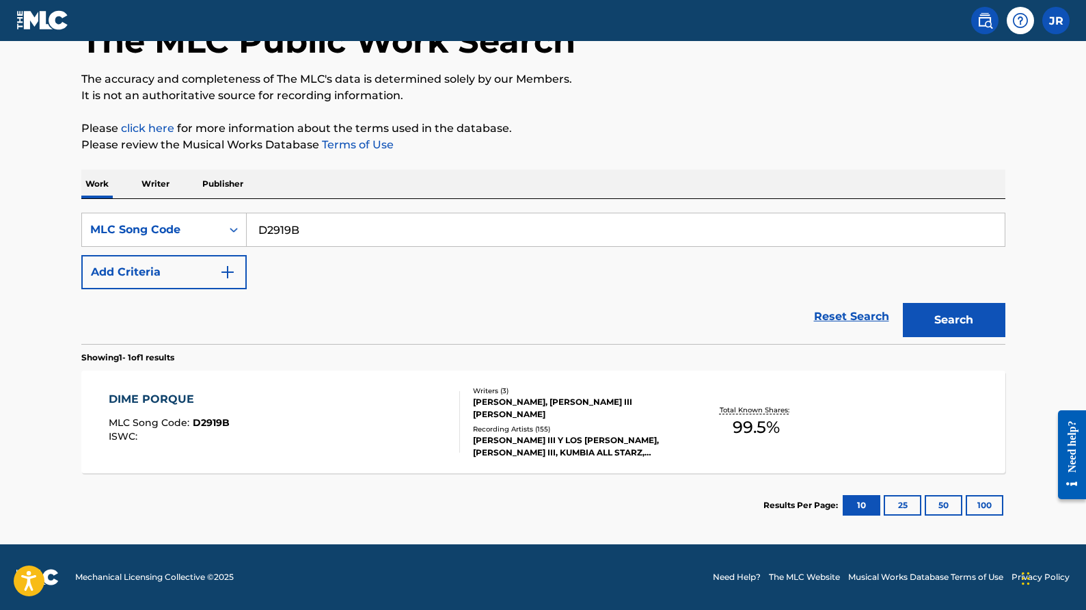
click at [563, 434] on div "[PERSON_NAME] III Y LOS [PERSON_NAME], [PERSON_NAME] III, KUMBIA ALL STARZ, [PE…" at bounding box center [576, 446] width 206 height 25
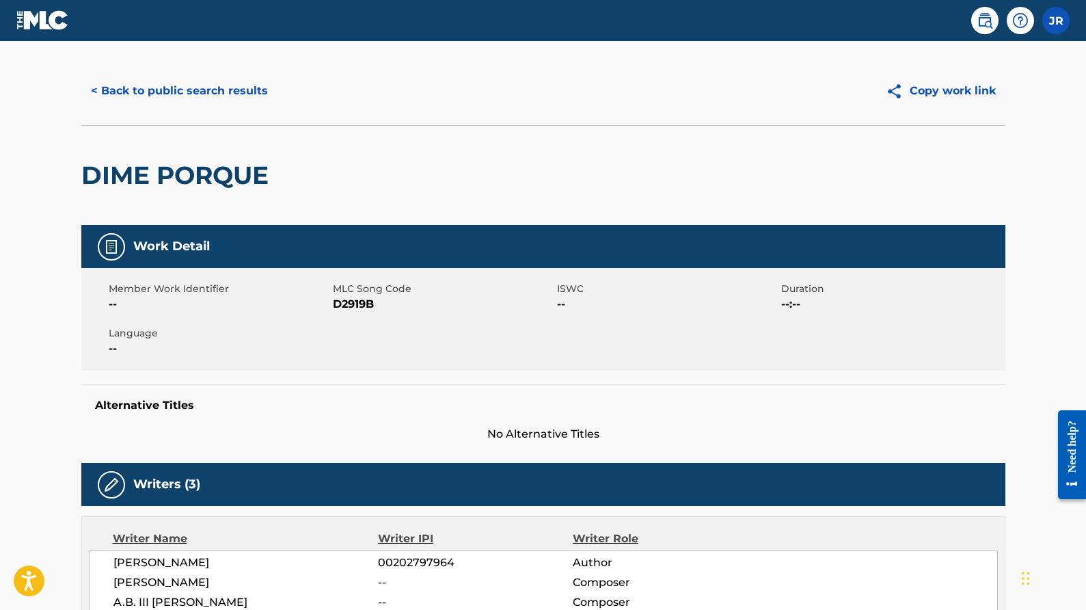
scroll to position [29, 0]
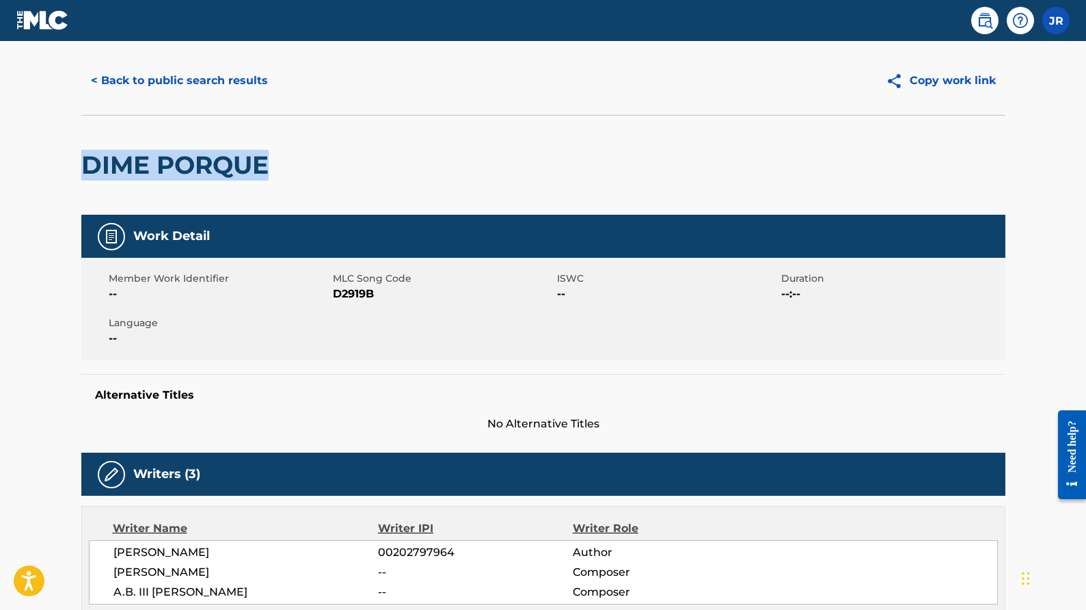
drag, startPoint x: 280, startPoint y: 173, endPoint x: 79, endPoint y: 165, distance: 200.4
copy h2 "DIME PORQUE"
click at [116, 75] on button "< Back to public search results" at bounding box center [179, 81] width 196 height 34
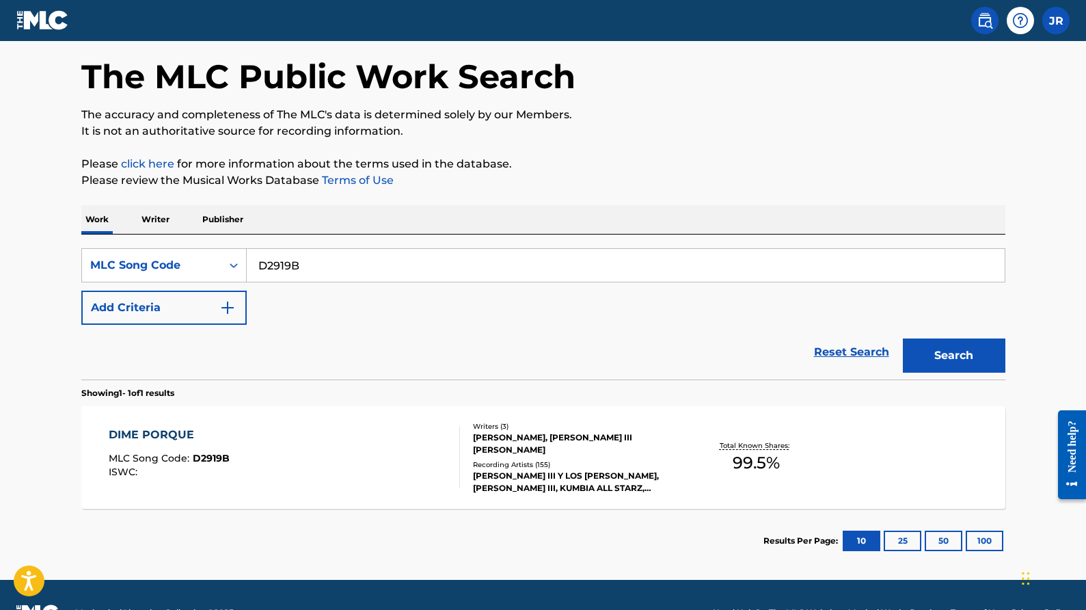
click at [307, 269] on input "D2919B" at bounding box center [626, 265] width 758 height 33
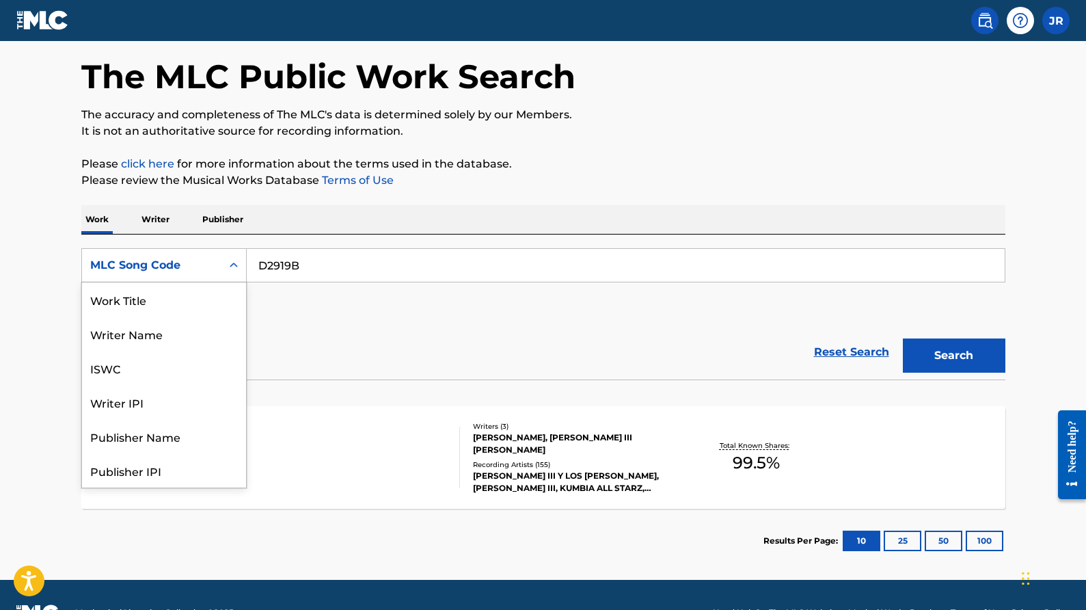
click at [218, 264] on div "MLC Song Code" at bounding box center [151, 265] width 139 height 26
click at [165, 291] on div "Work Title" at bounding box center [164, 299] width 164 height 34
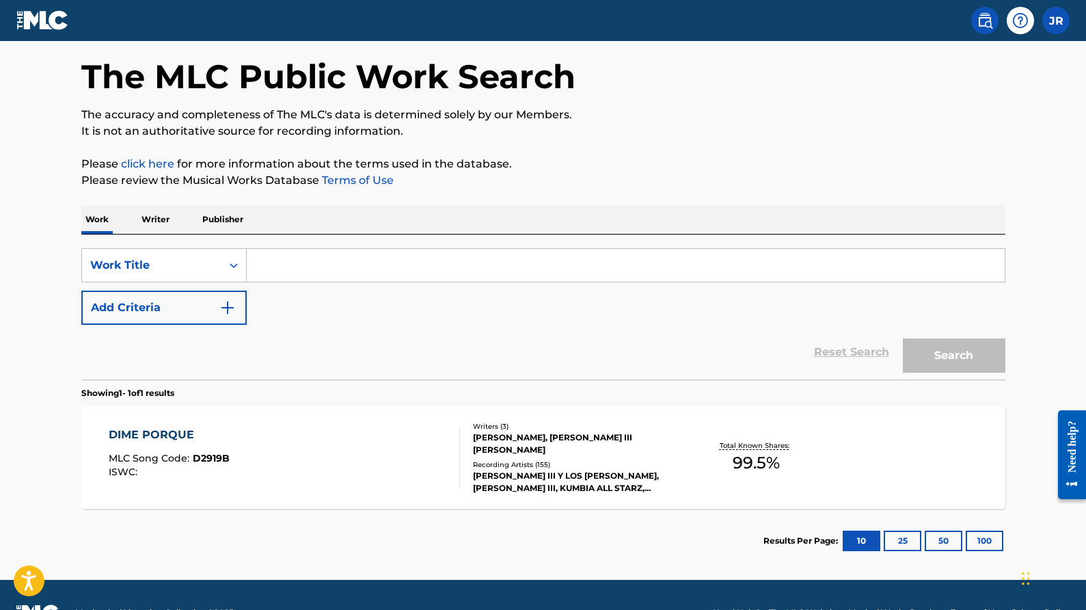
click at [258, 273] on input "Search Form" at bounding box center [626, 265] width 758 height 33
paste input "DIME PORQUE"
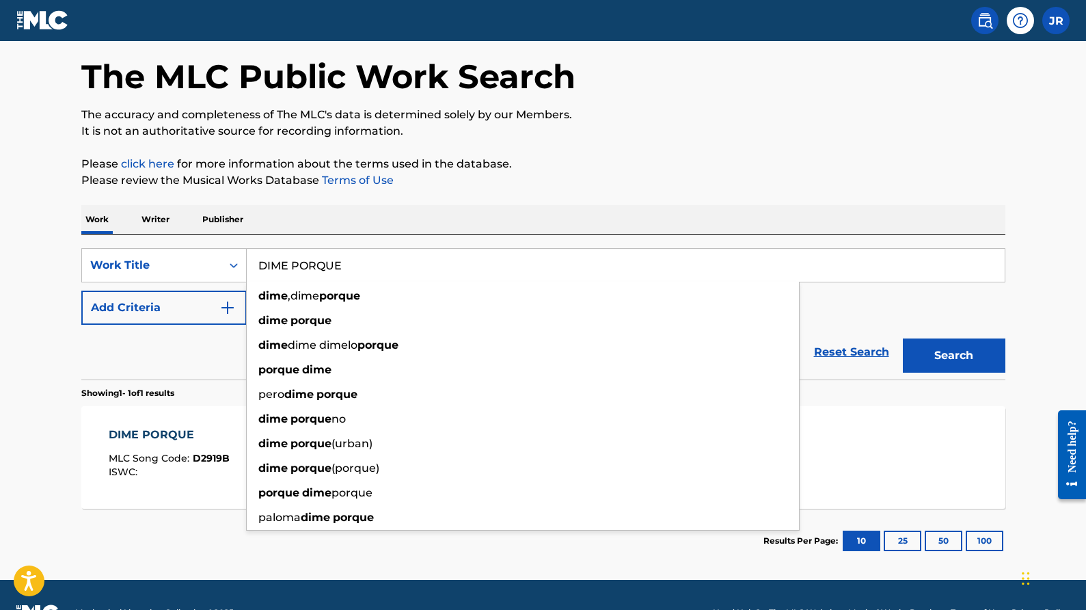
type input "DIME PORQUE"
click at [981, 355] on button "Search" at bounding box center [954, 355] width 103 height 34
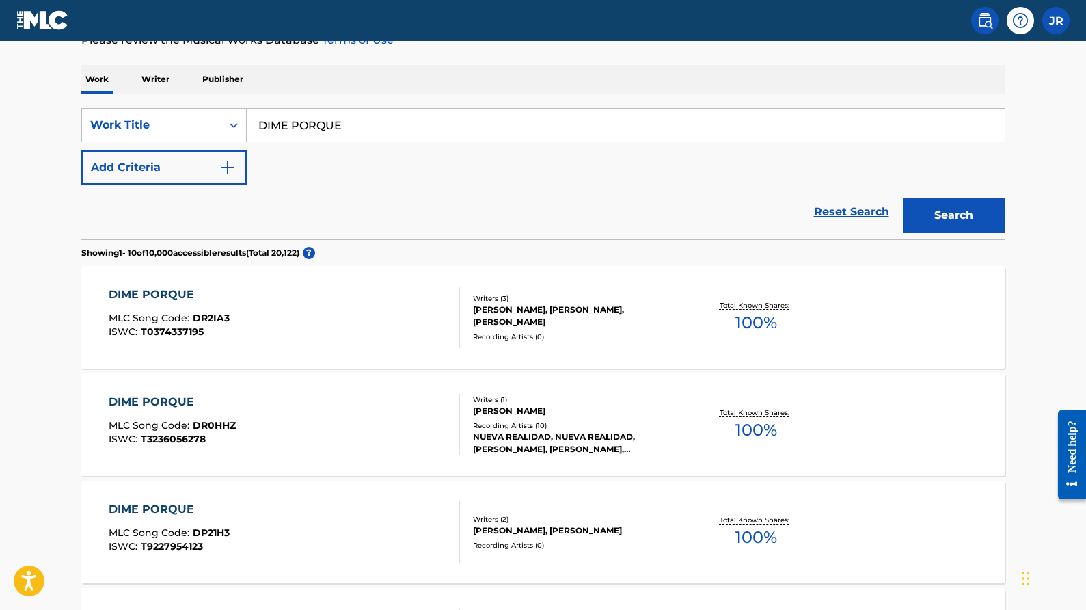
scroll to position [200, 0]
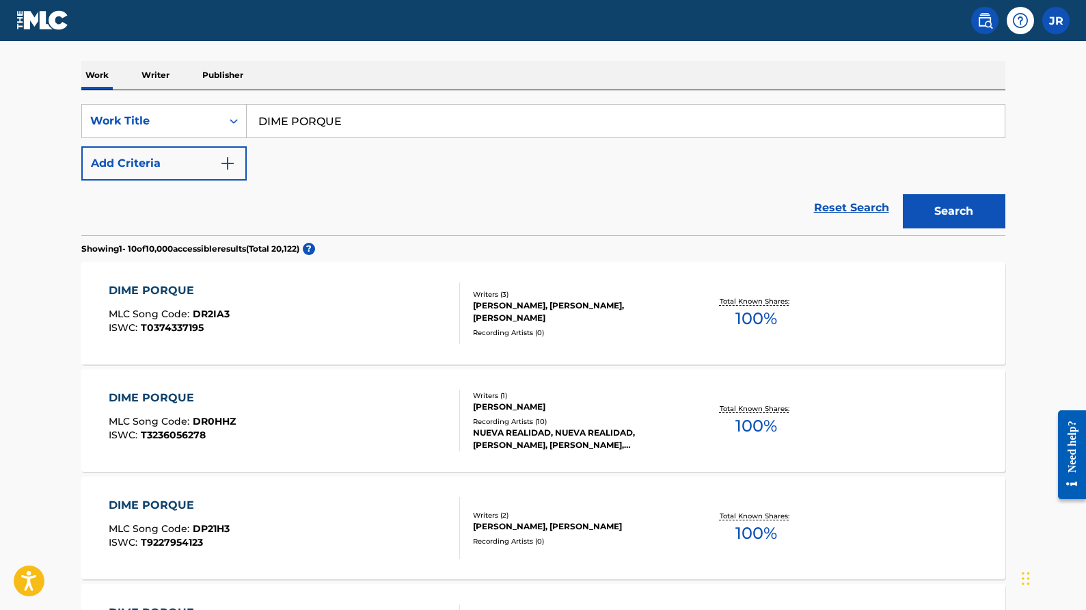
click at [593, 329] on div "Recording Artists ( 0 )" at bounding box center [576, 332] width 206 height 10
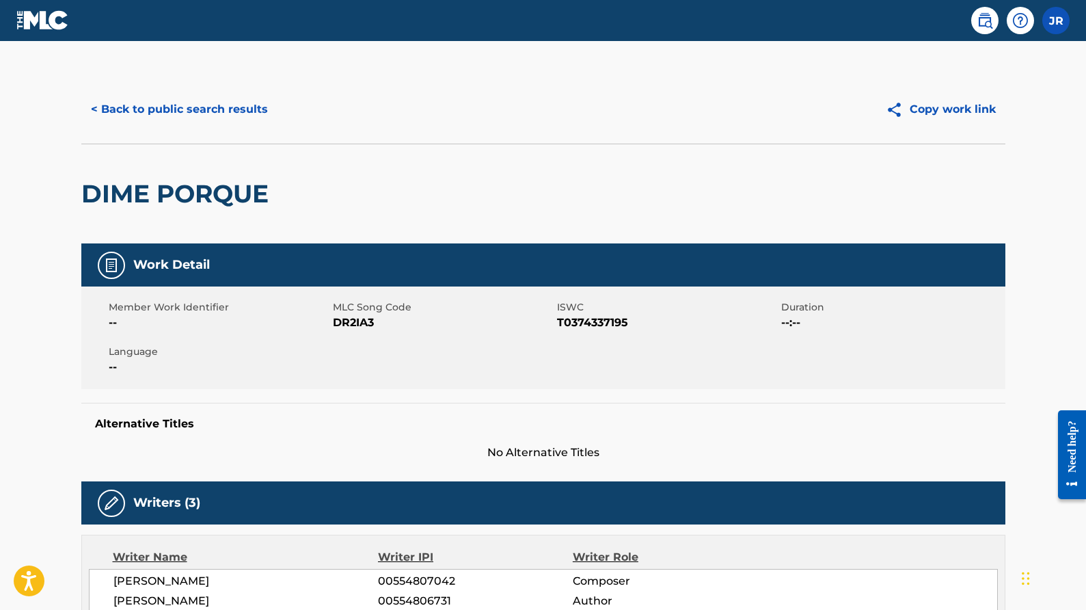
click at [145, 111] on button "< Back to public search results" at bounding box center [179, 109] width 196 height 34
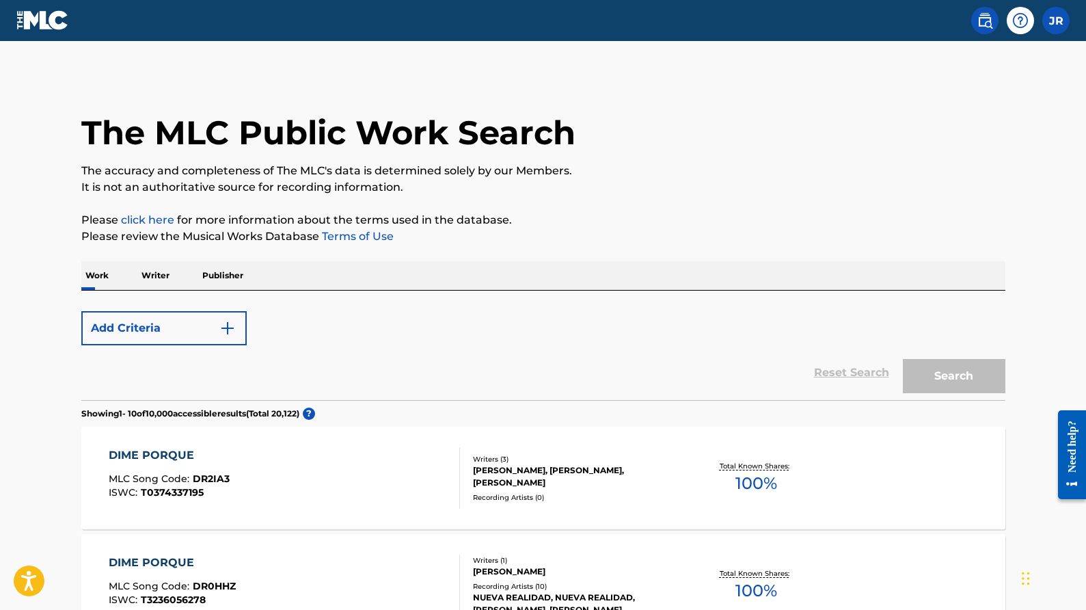
scroll to position [200, 0]
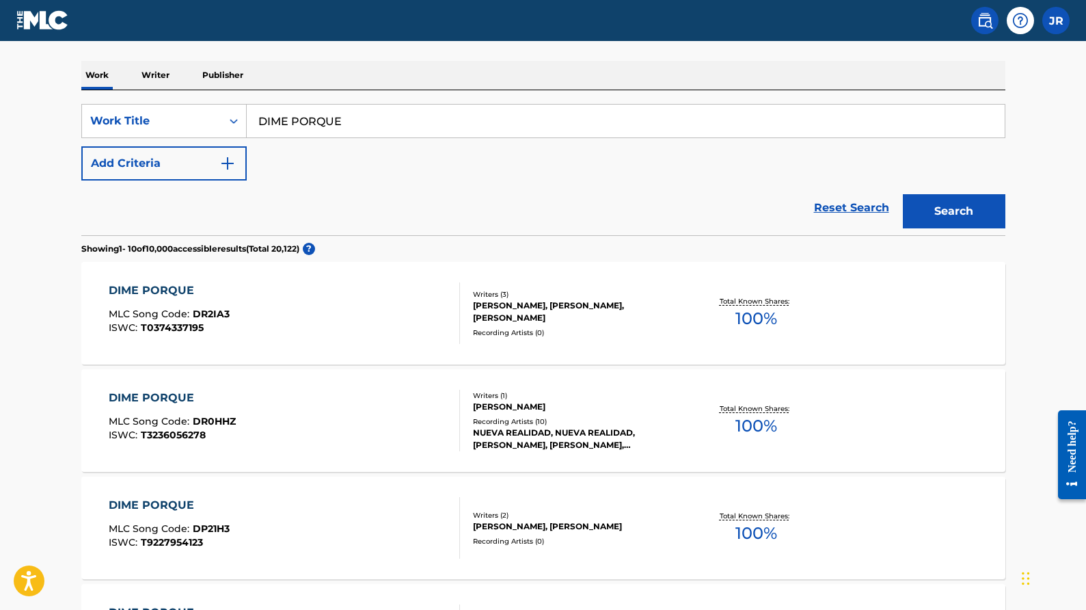
click at [629, 420] on div "Recording Artists ( 10 )" at bounding box center [576, 421] width 206 height 10
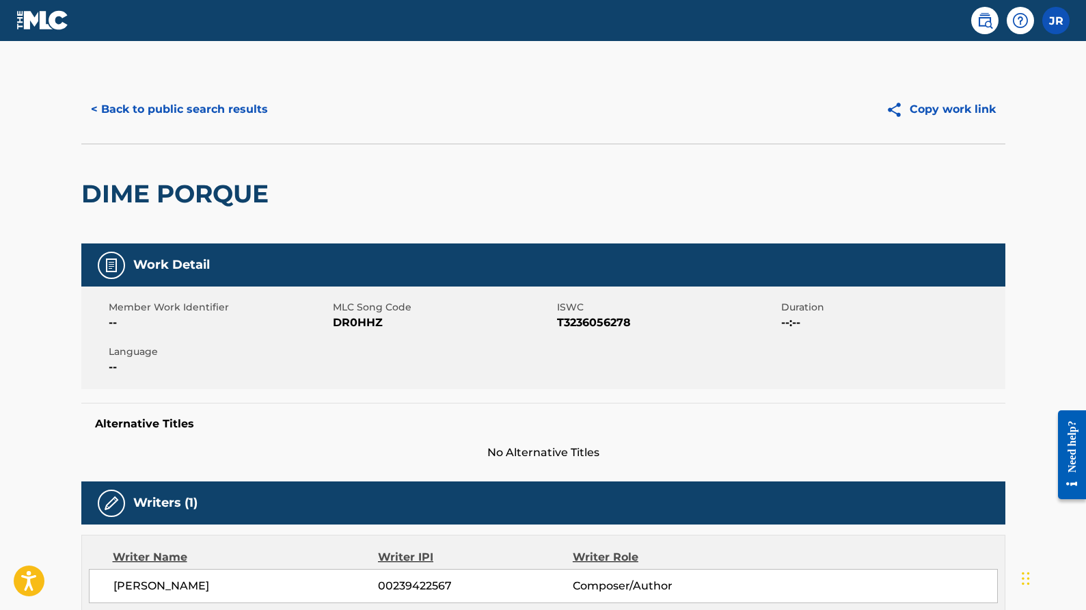
click at [161, 105] on button "< Back to public search results" at bounding box center [179, 109] width 196 height 34
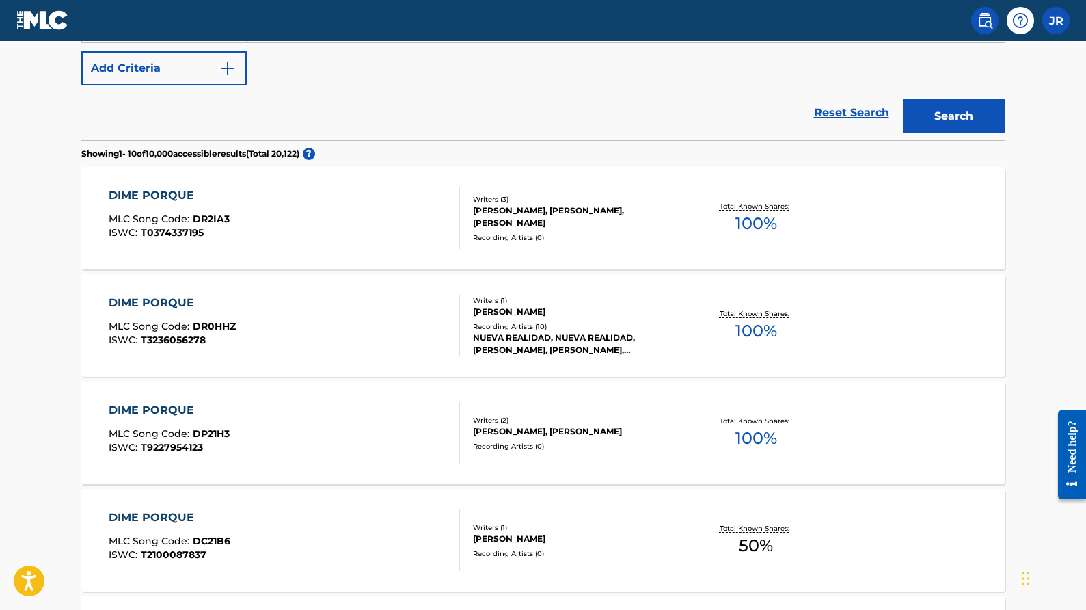
scroll to position [305, 0]
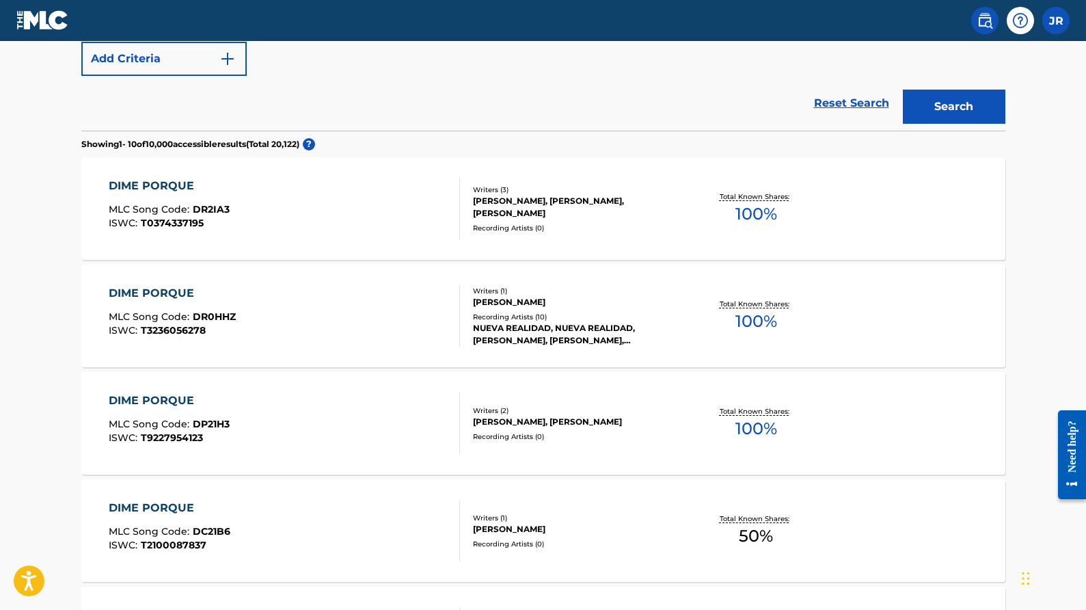
click at [563, 435] on div "Recording Artists ( 0 )" at bounding box center [576, 436] width 206 height 10
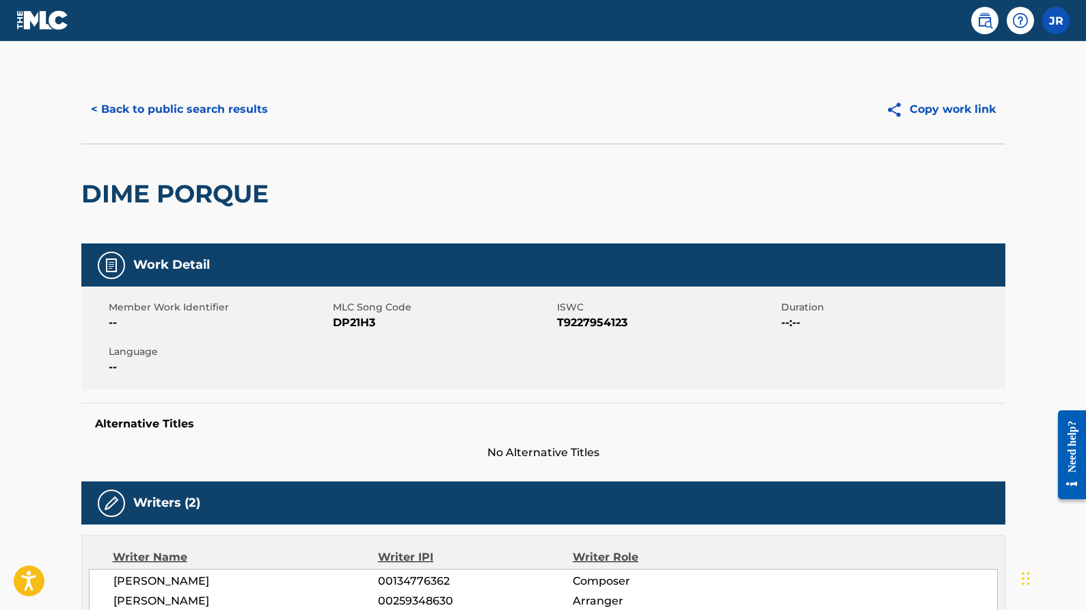
click at [217, 111] on button "< Back to public search results" at bounding box center [179, 109] width 196 height 34
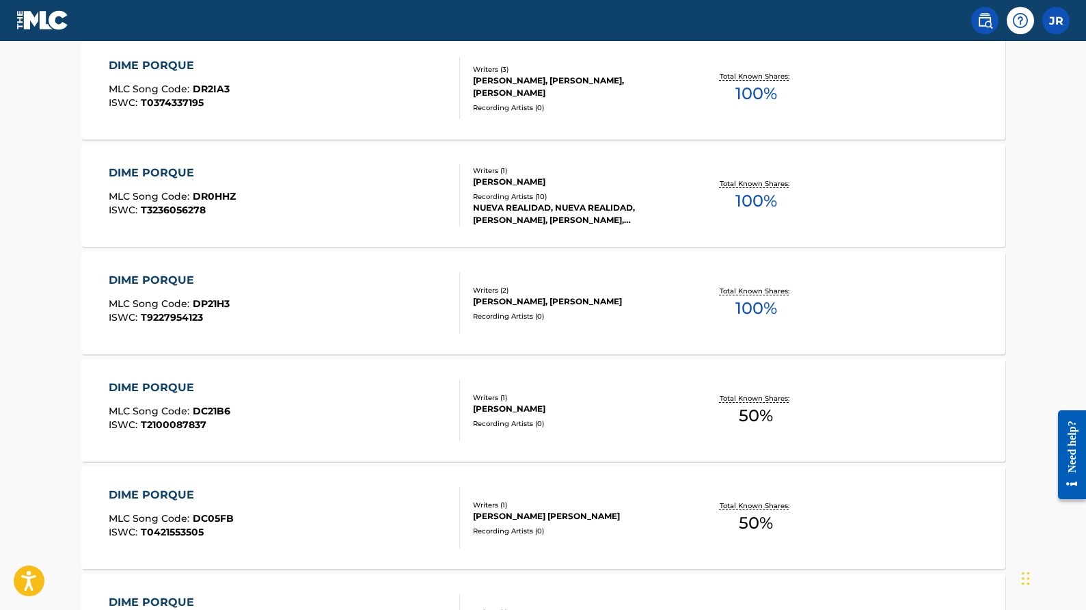
scroll to position [479, 0]
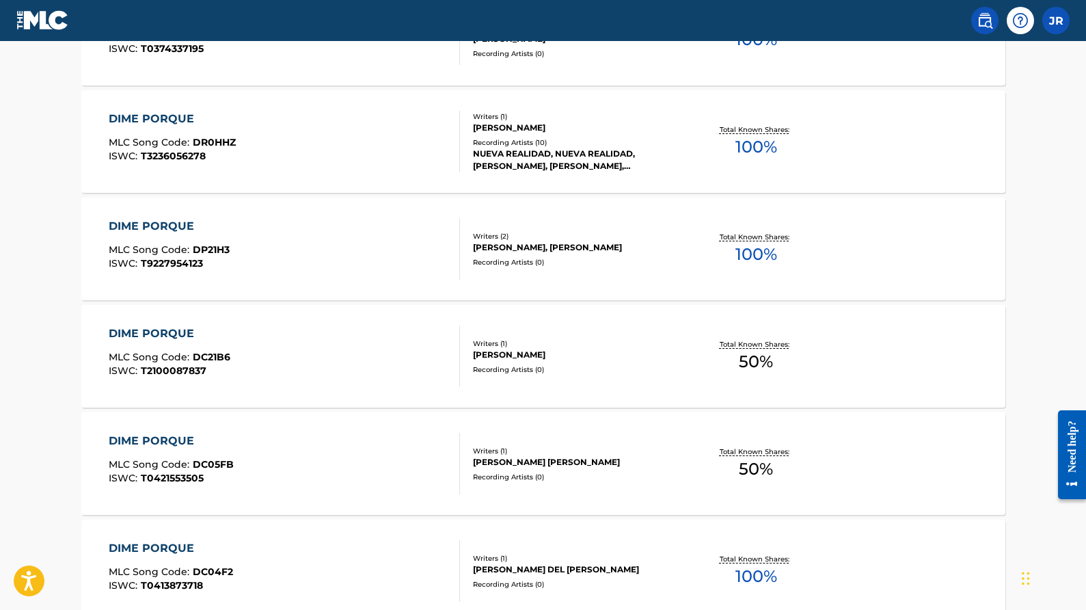
click at [549, 376] on div "DIME PORQUE MLC Song Code : DC21B6 ISWC : T2100087837 Writers ( 1 ) [PERSON_NAM…" at bounding box center [543, 356] width 924 height 103
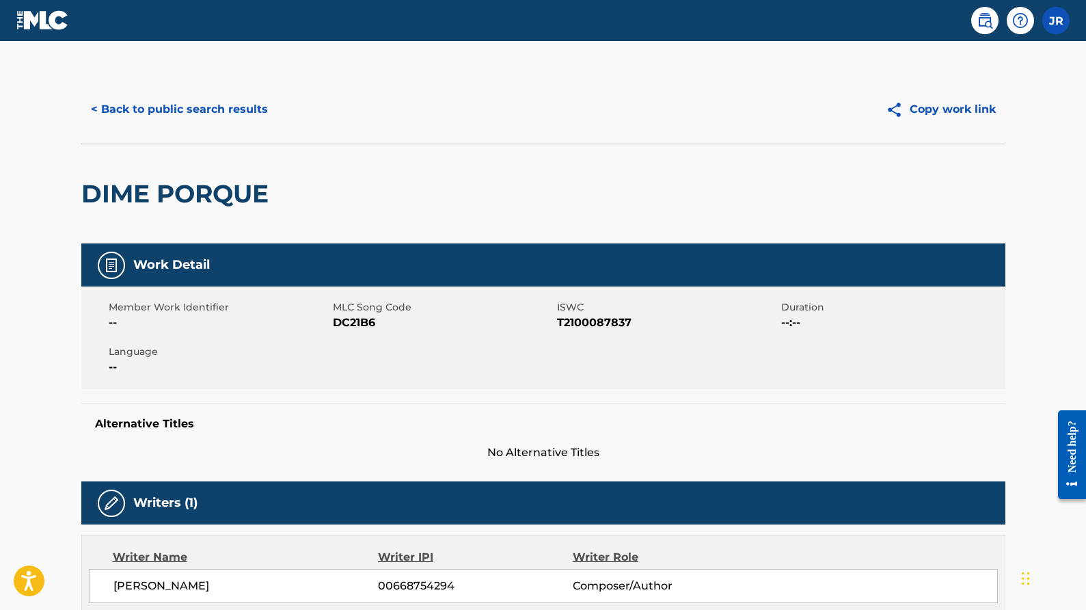
click at [135, 107] on button "< Back to public search results" at bounding box center [179, 109] width 196 height 34
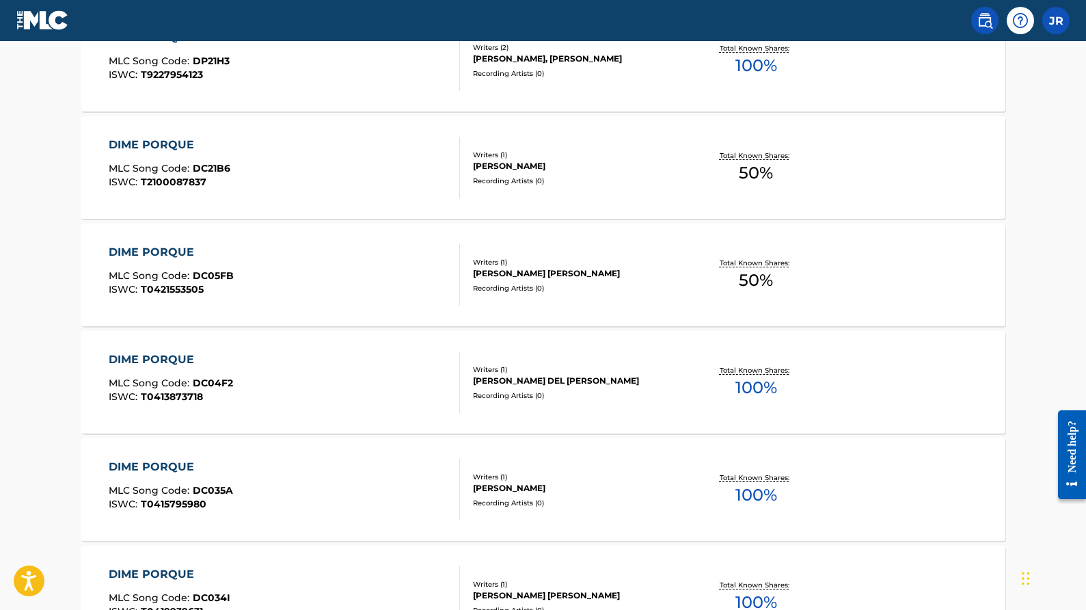
scroll to position [674, 0]
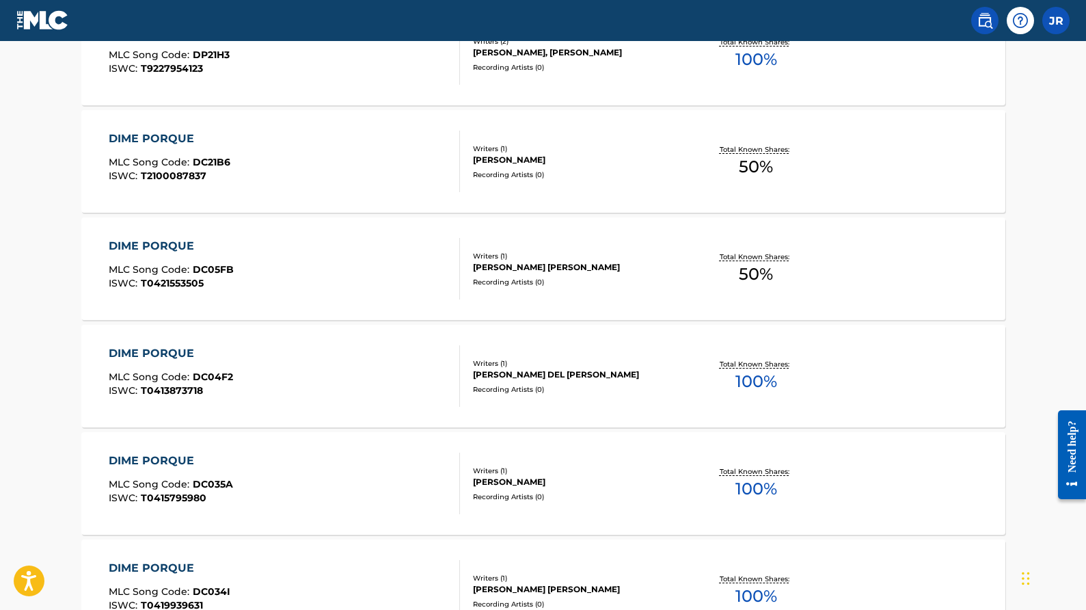
click at [579, 390] on div "Recording Artists ( 0 )" at bounding box center [576, 389] width 206 height 10
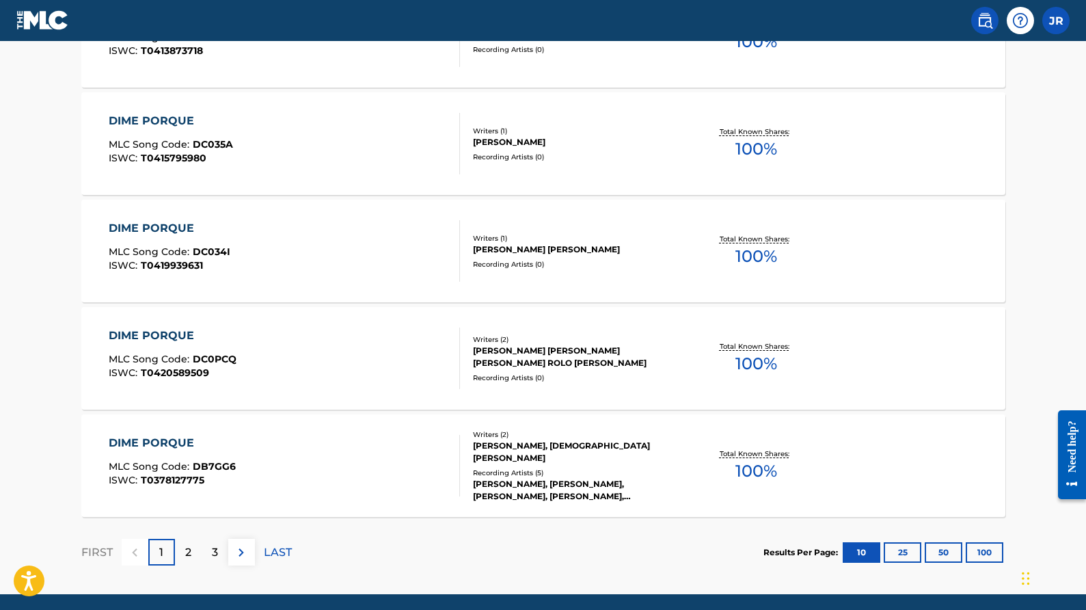
scroll to position [1063, 0]
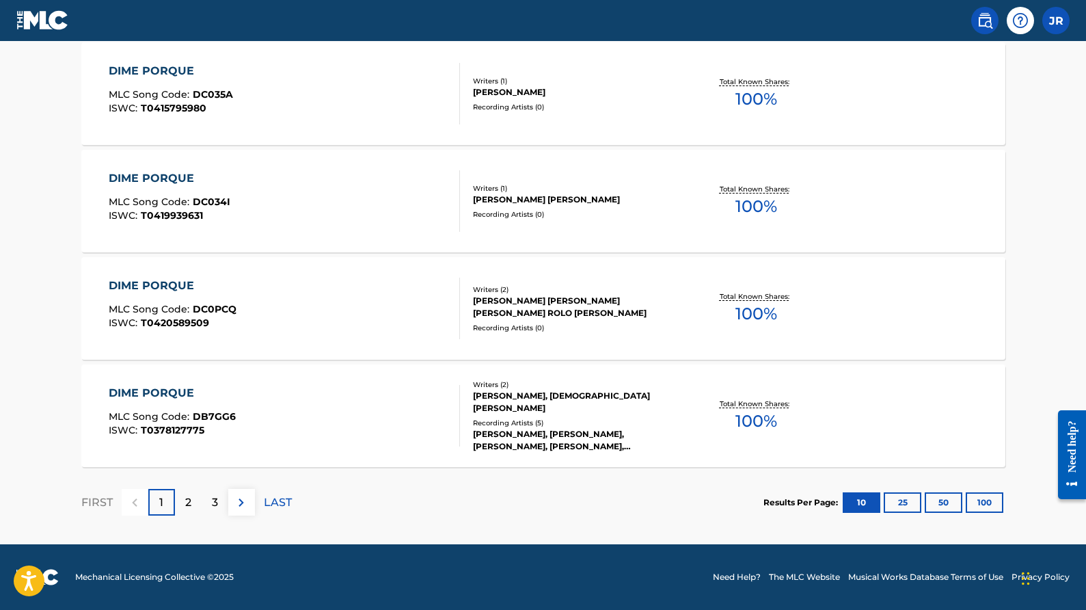
click at [974, 500] on button "100" at bounding box center [985, 502] width 38 height 21
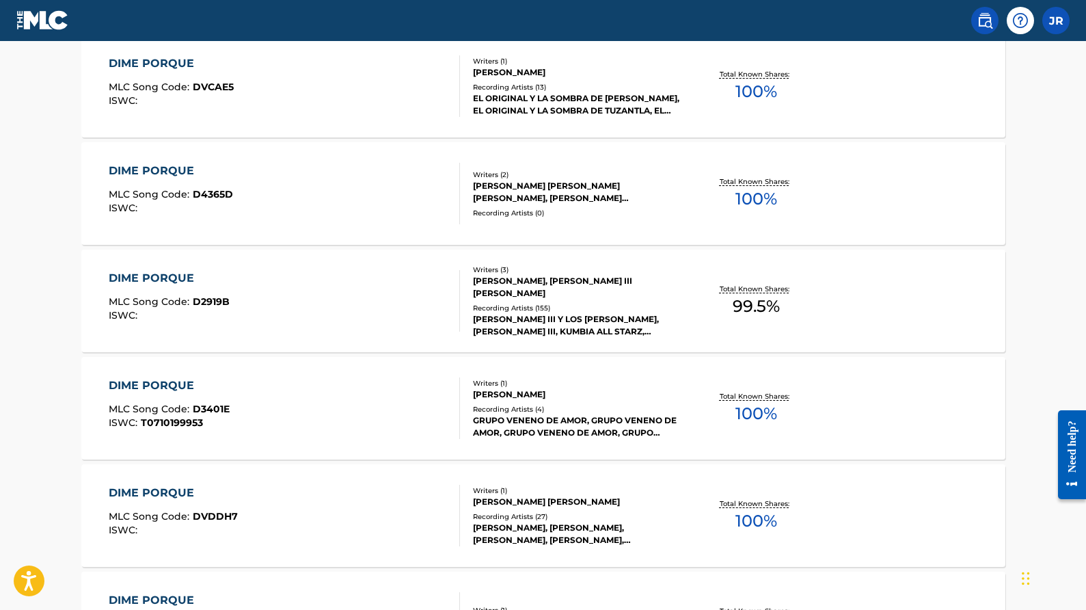
scroll to position [10101, 0]
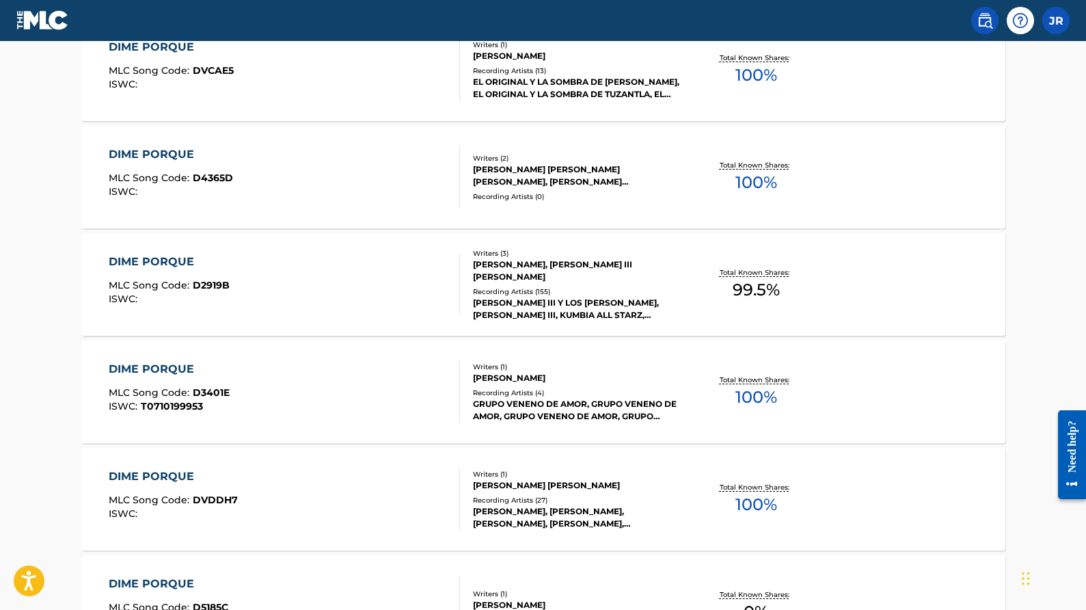
click at [544, 278] on div "Writers ( 3 ) [PERSON_NAME], [PERSON_NAME] III [PERSON_NAME] Recording Artists …" at bounding box center [569, 284] width 219 height 73
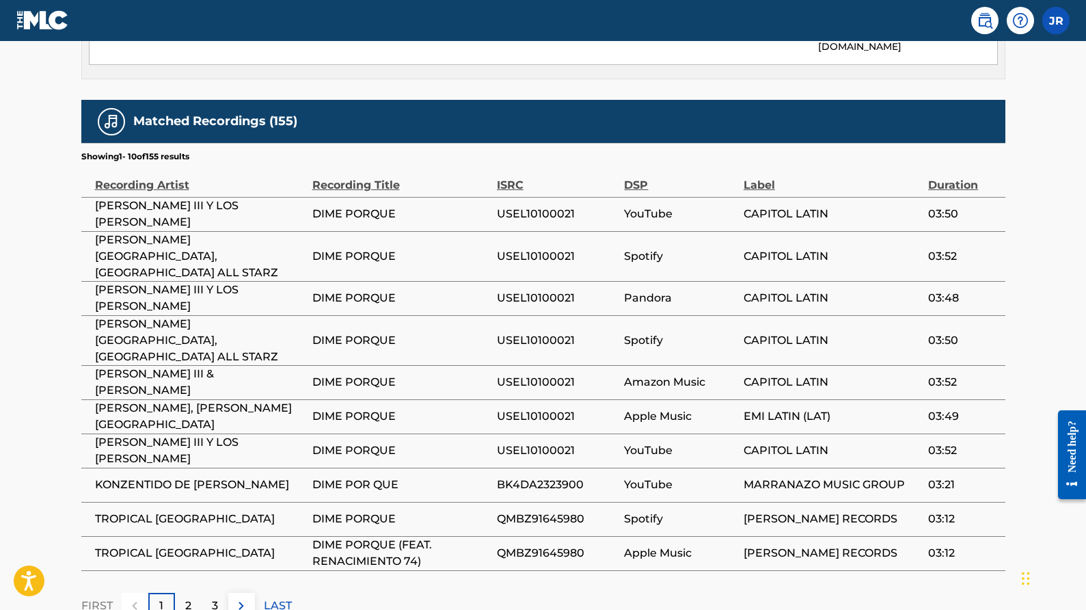
scroll to position [968, 0]
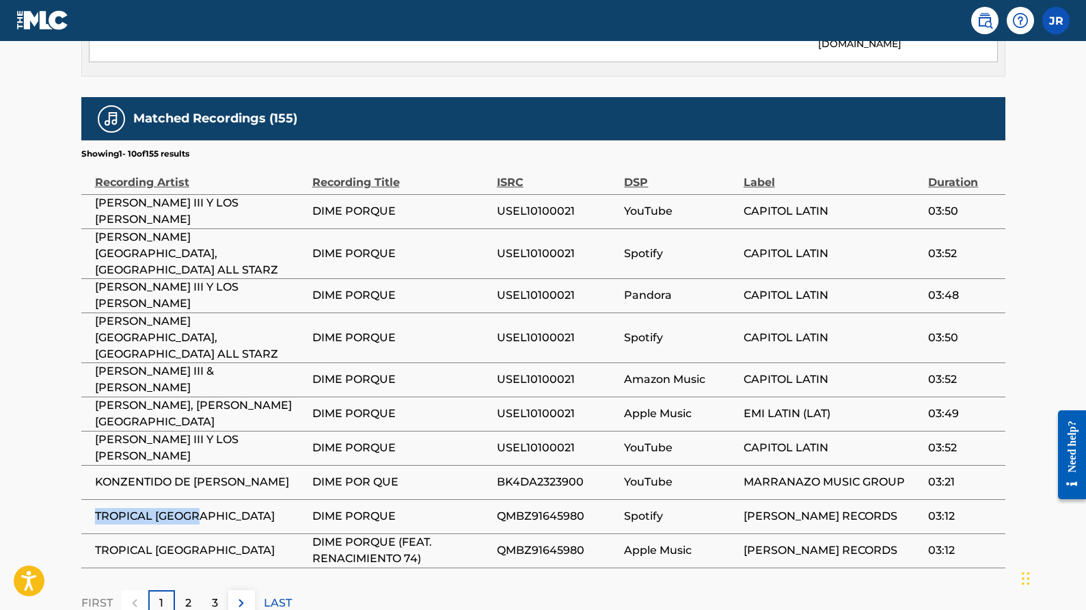
drag, startPoint x: 207, startPoint y: 444, endPoint x: 93, endPoint y: 429, distance: 115.1
click at [93, 499] on td "TROPICAL [GEOGRAPHIC_DATA]" at bounding box center [196, 516] width 231 height 34
copy span "TROPICAL [GEOGRAPHIC_DATA]"
drag, startPoint x: 591, startPoint y: 444, endPoint x: 494, endPoint y: 442, distance: 97.1
click at [494, 499] on tr "TROPICAL PANAMA DIME PORQUE QMBZ91645980 Spotify [PERSON_NAME] RECORDS 03:12" at bounding box center [543, 516] width 924 height 34
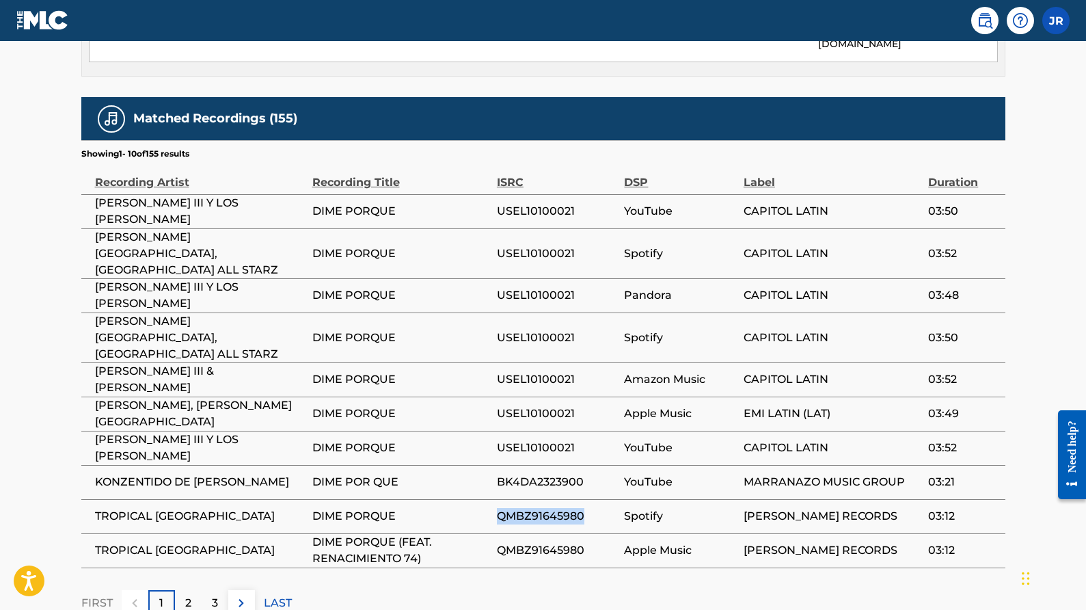
copy tr "QMBZ91645980"
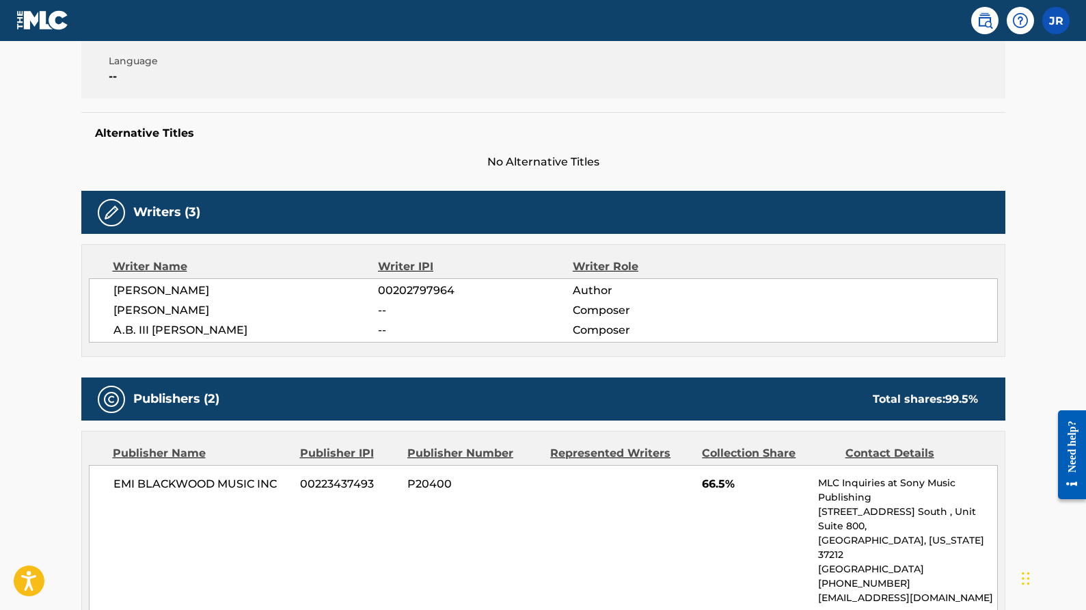
scroll to position [0, 0]
